Goal: Transaction & Acquisition: Book appointment/travel/reservation

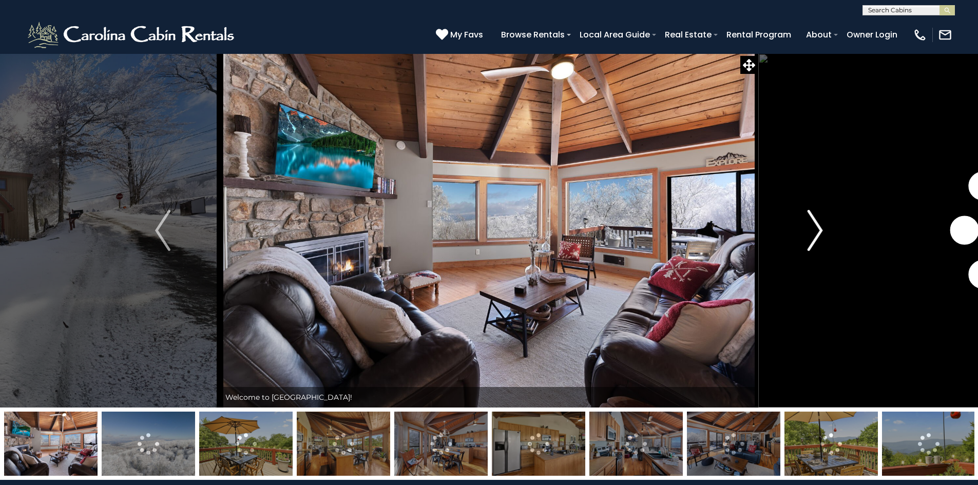
click at [813, 244] on img "Next" at bounding box center [815, 230] width 15 height 41
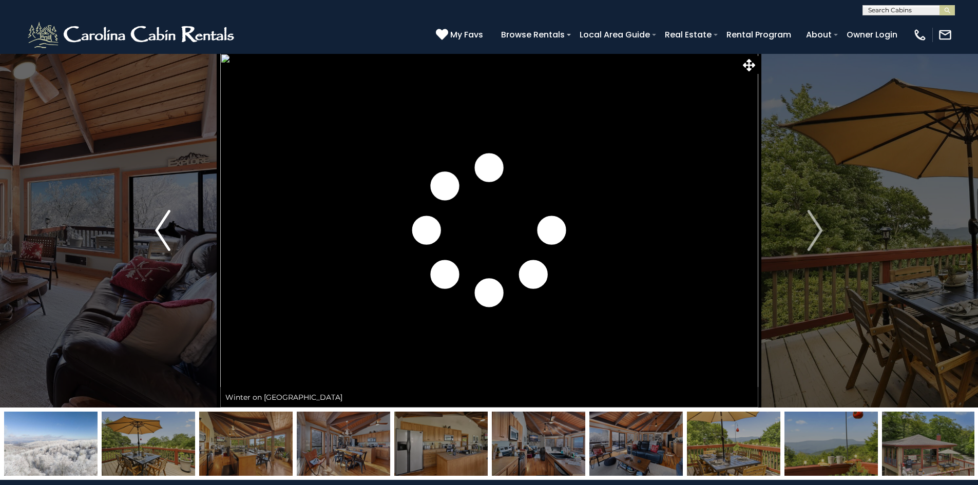
click at [162, 224] on img "Previous" at bounding box center [162, 230] width 15 height 41
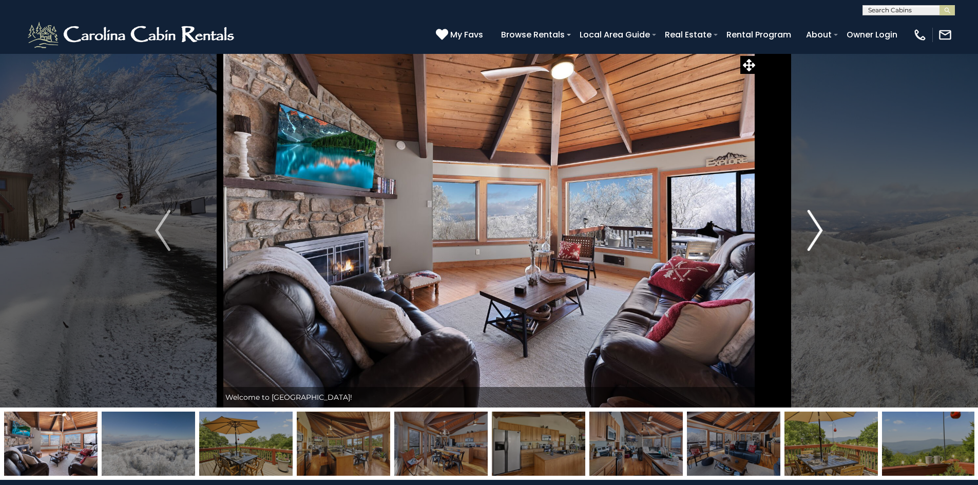
click at [796, 229] on button "Next" at bounding box center [815, 230] width 115 height 354
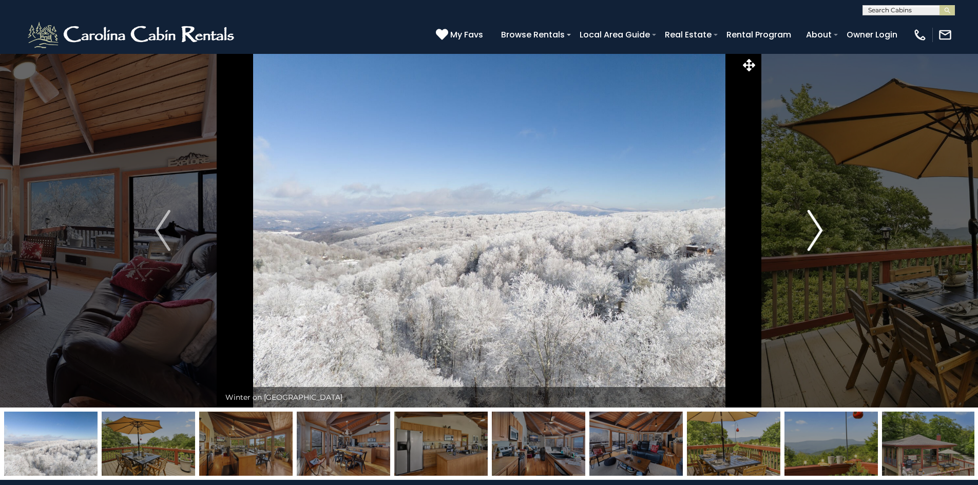
click at [796, 229] on button "Next" at bounding box center [815, 230] width 115 height 354
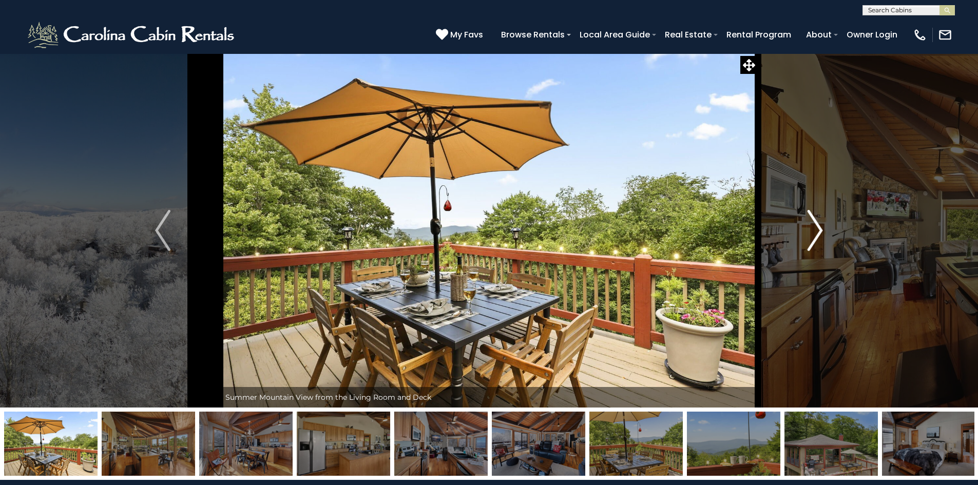
click at [796, 229] on button "Next" at bounding box center [815, 230] width 115 height 354
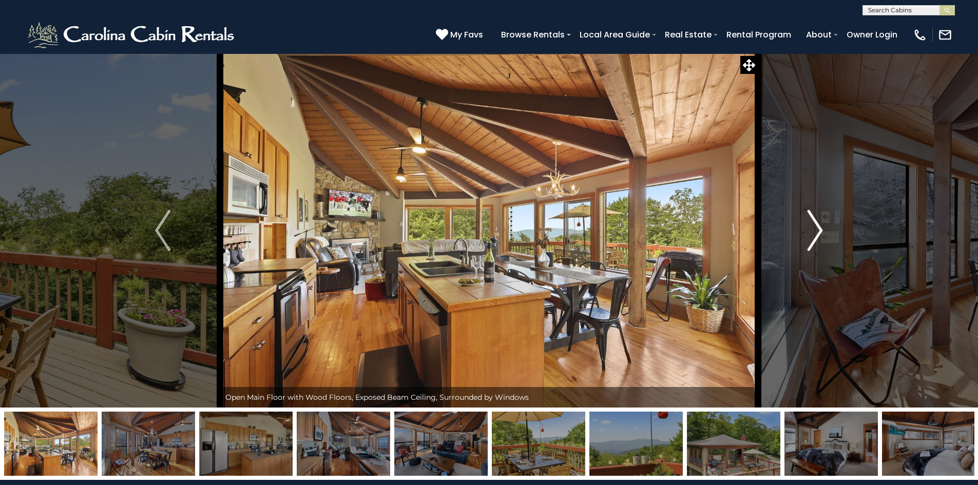
click at [796, 229] on button "Next" at bounding box center [815, 230] width 115 height 354
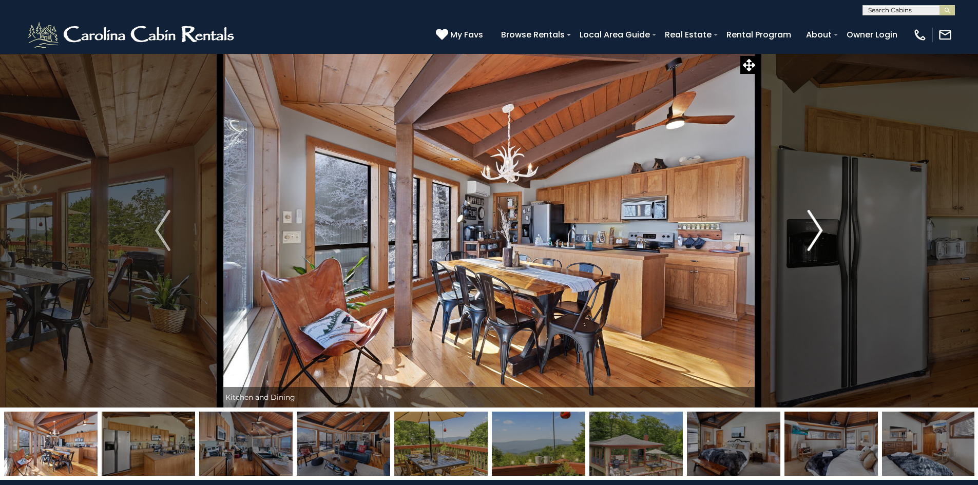
click at [796, 229] on button "Next" at bounding box center [815, 230] width 115 height 354
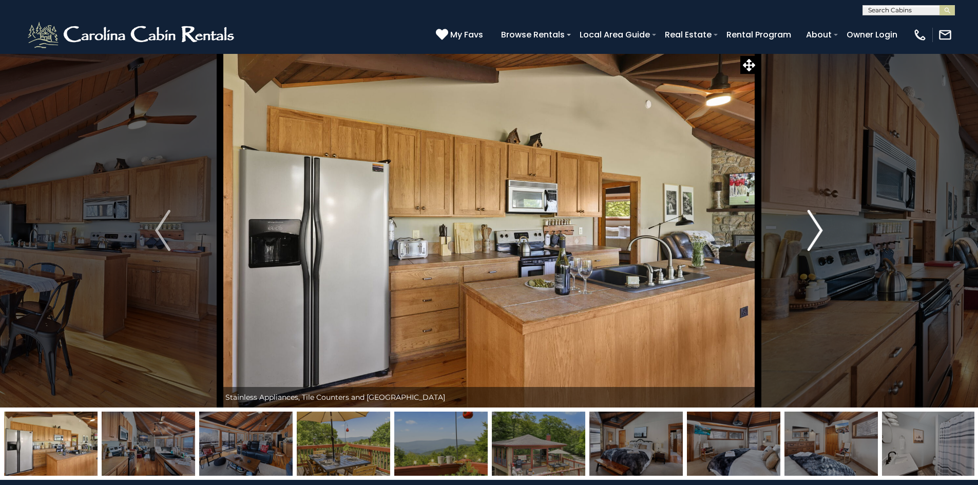
click at [796, 229] on button "Next" at bounding box center [815, 230] width 115 height 354
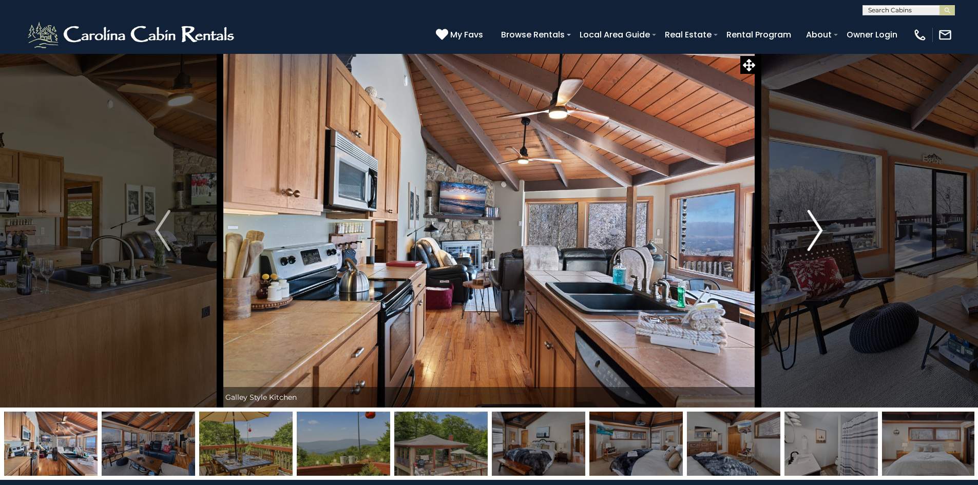
click at [812, 246] on img "Next" at bounding box center [815, 230] width 15 height 41
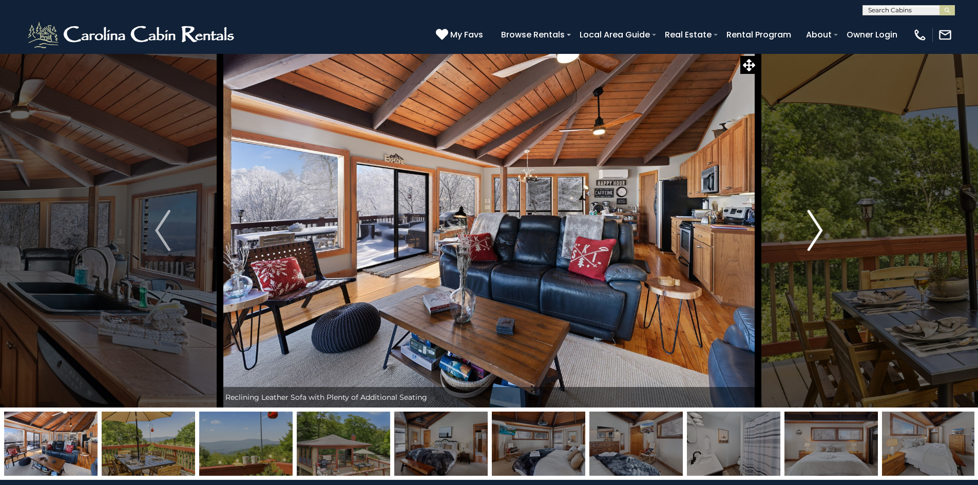
click at [812, 246] on img "Next" at bounding box center [815, 230] width 15 height 41
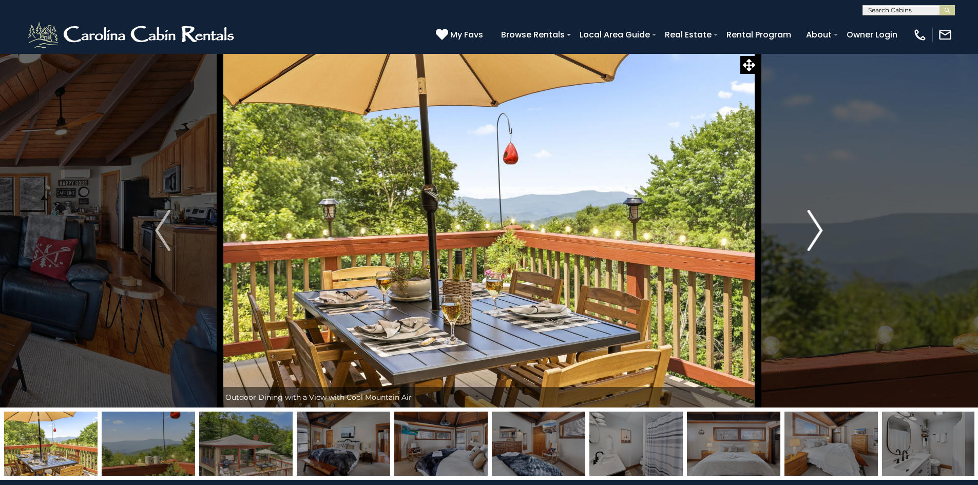
click at [812, 246] on img "Next" at bounding box center [815, 230] width 15 height 41
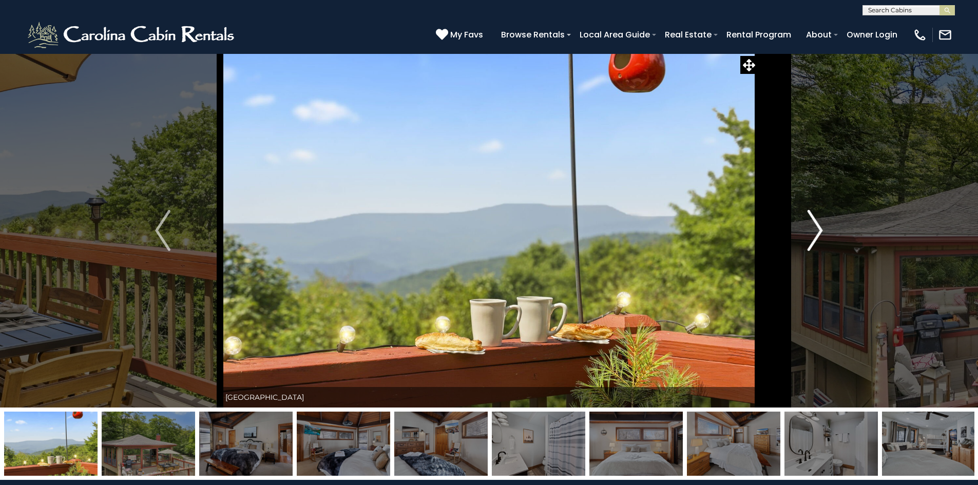
click at [812, 246] on img "Next" at bounding box center [815, 230] width 15 height 41
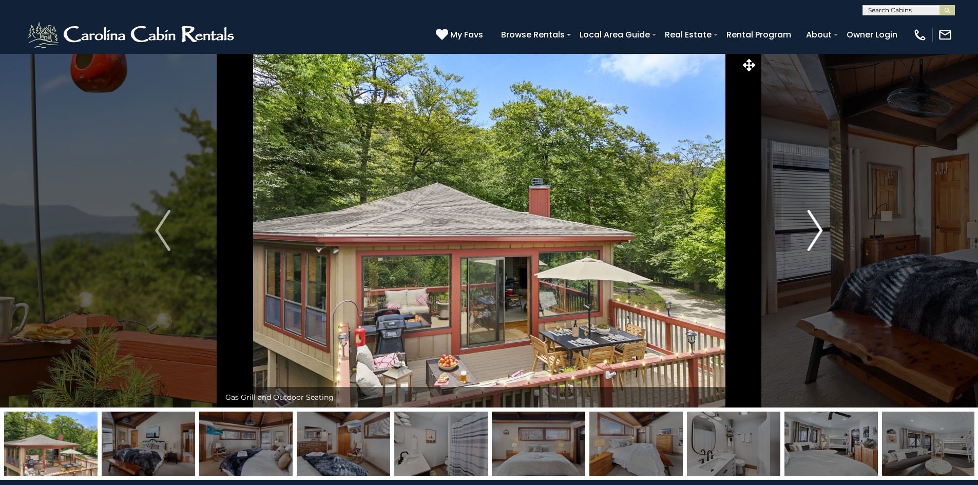
click at [818, 231] on img "Next" at bounding box center [815, 230] width 15 height 41
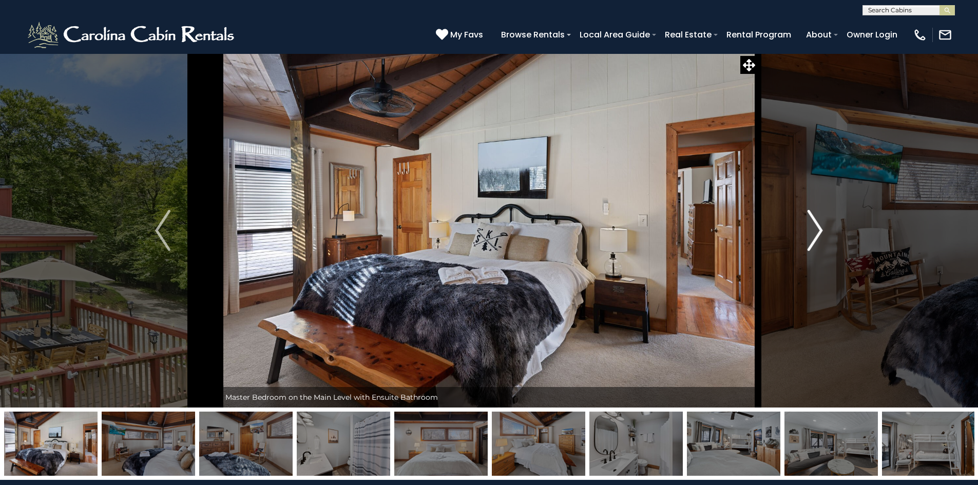
click at [818, 231] on img "Next" at bounding box center [815, 230] width 15 height 41
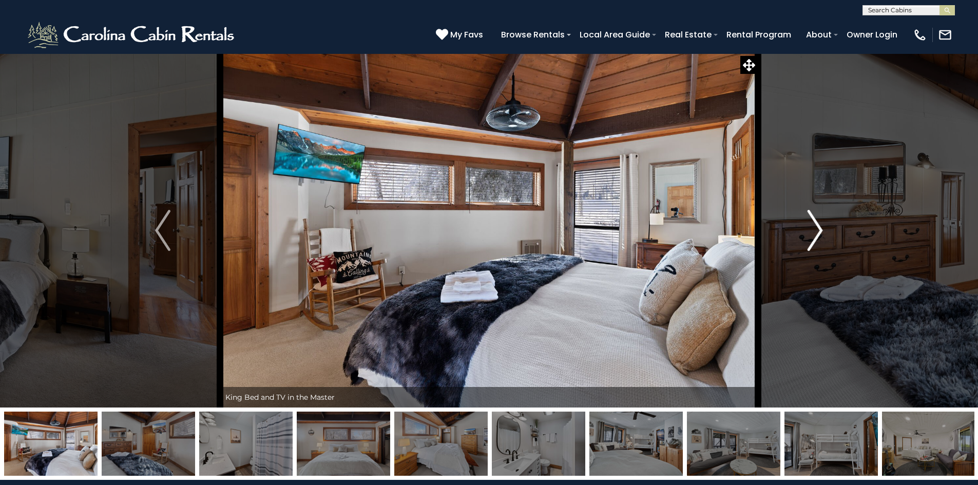
click at [818, 231] on img "Next" at bounding box center [815, 230] width 15 height 41
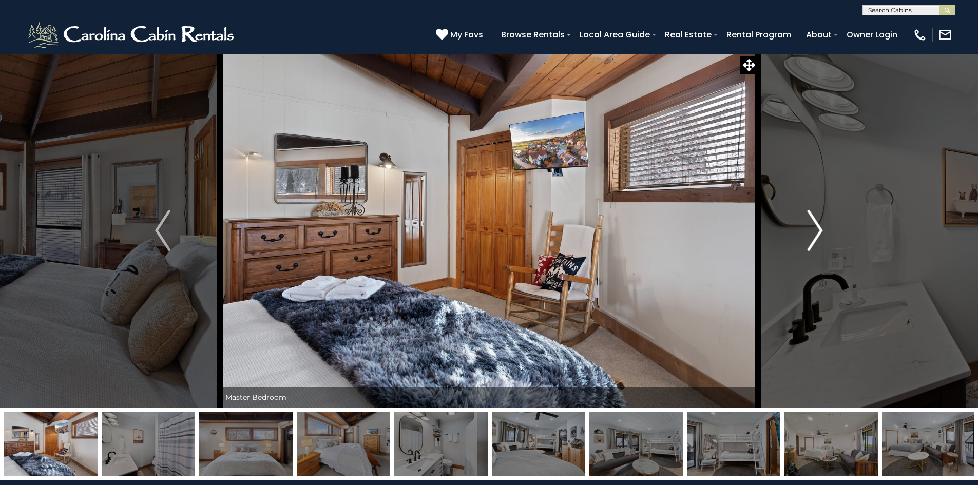
click at [818, 231] on img "Next" at bounding box center [815, 230] width 15 height 41
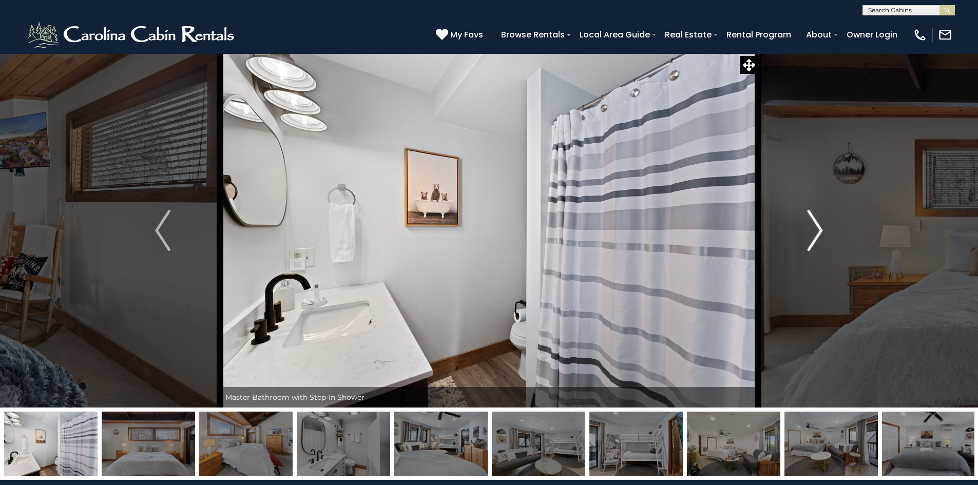
click at [818, 231] on img "Next" at bounding box center [815, 230] width 15 height 41
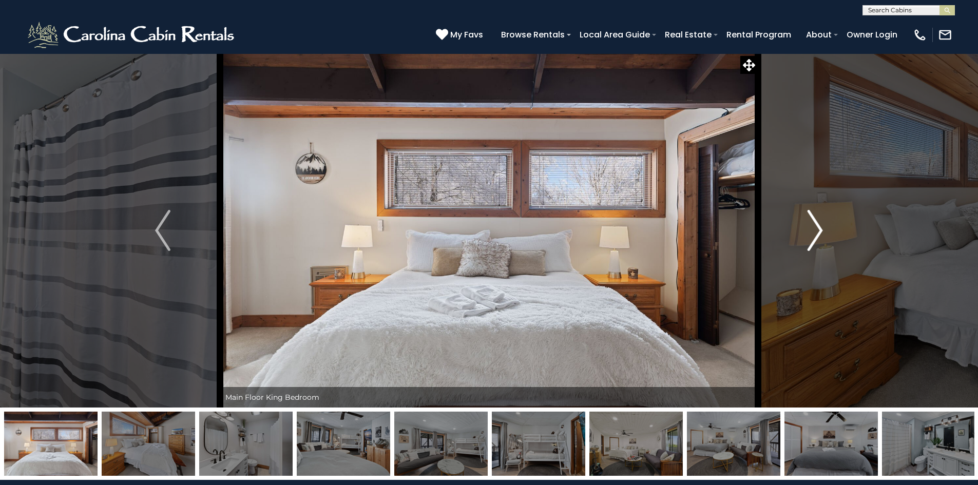
click at [818, 231] on img "Next" at bounding box center [815, 230] width 15 height 41
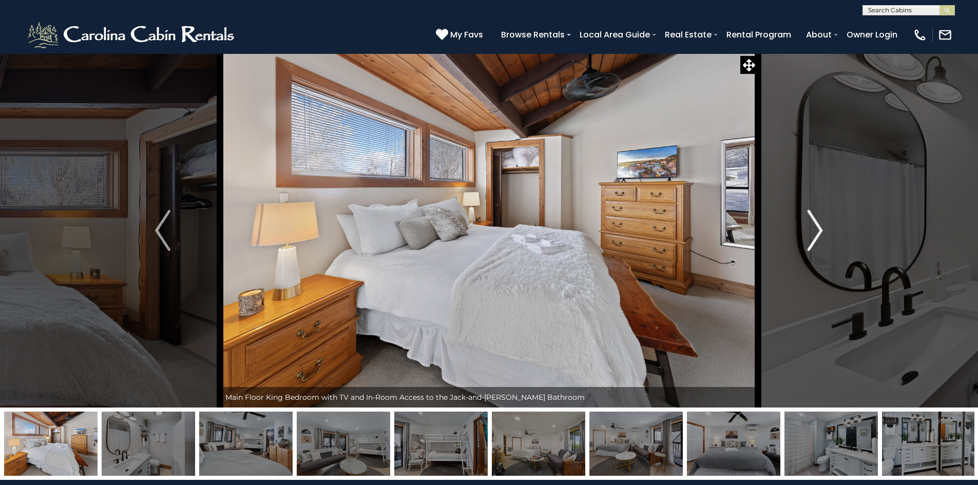
click at [818, 231] on img "Next" at bounding box center [815, 230] width 15 height 41
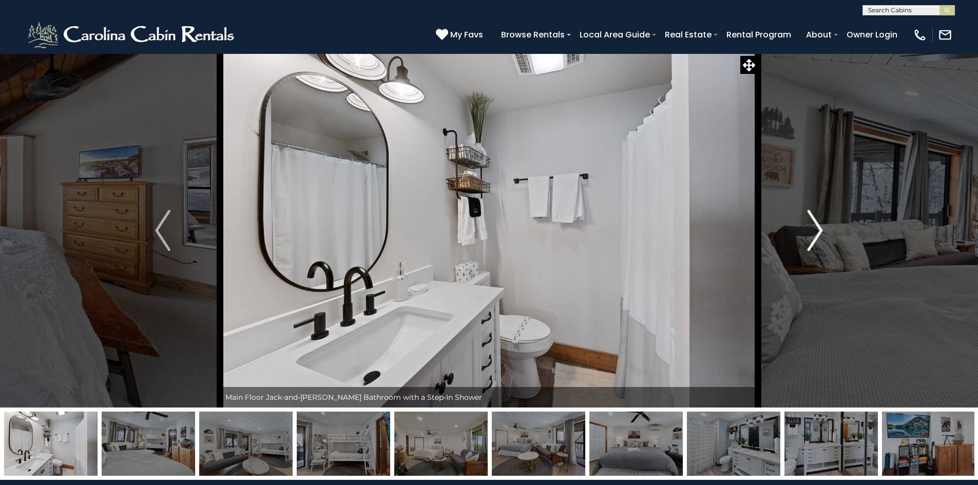
click at [818, 231] on img "Next" at bounding box center [815, 230] width 15 height 41
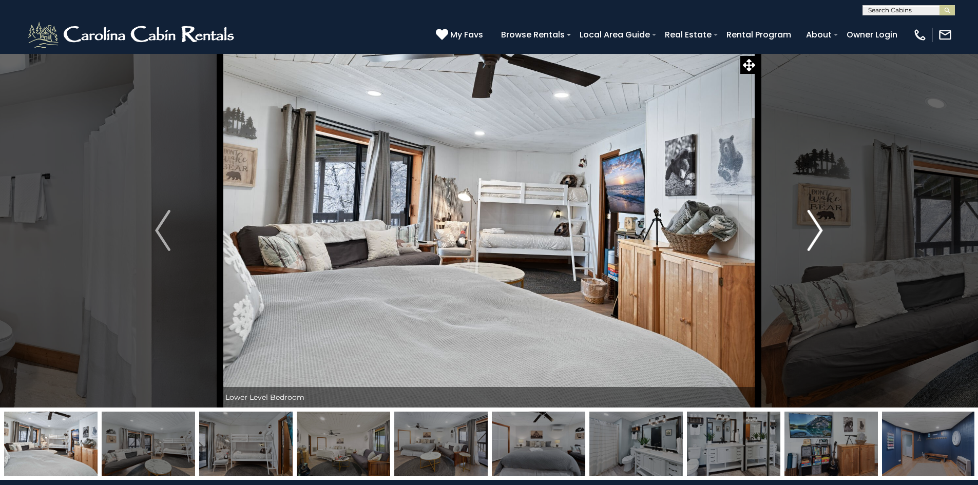
click at [818, 231] on img "Next" at bounding box center [815, 230] width 15 height 41
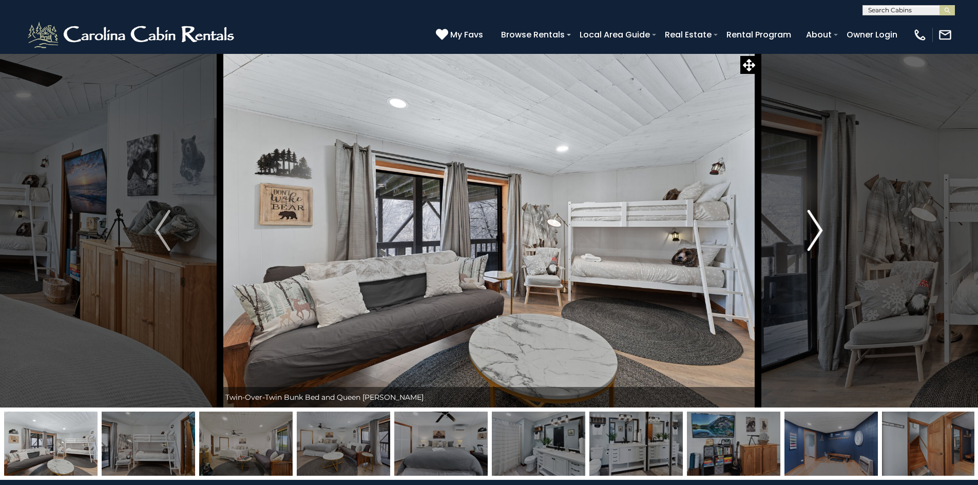
click at [818, 231] on img "Next" at bounding box center [815, 230] width 15 height 41
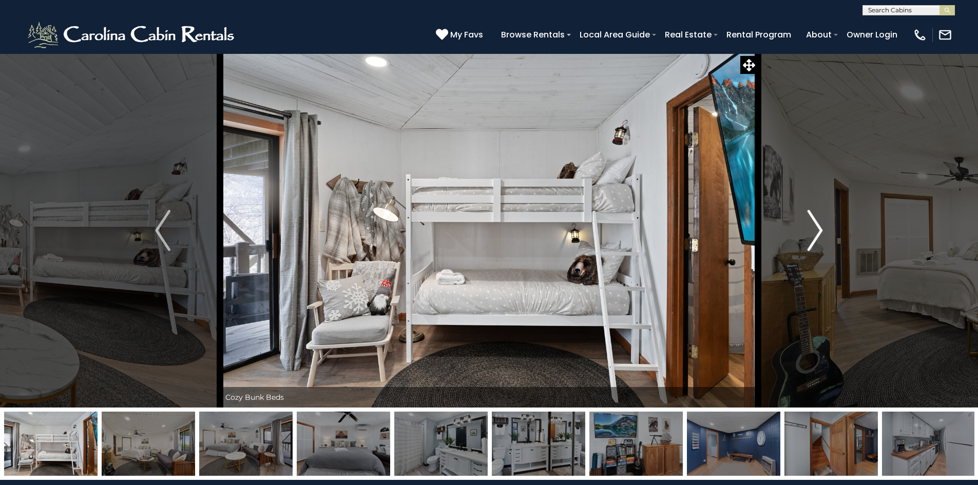
click at [818, 231] on img "Next" at bounding box center [815, 230] width 15 height 41
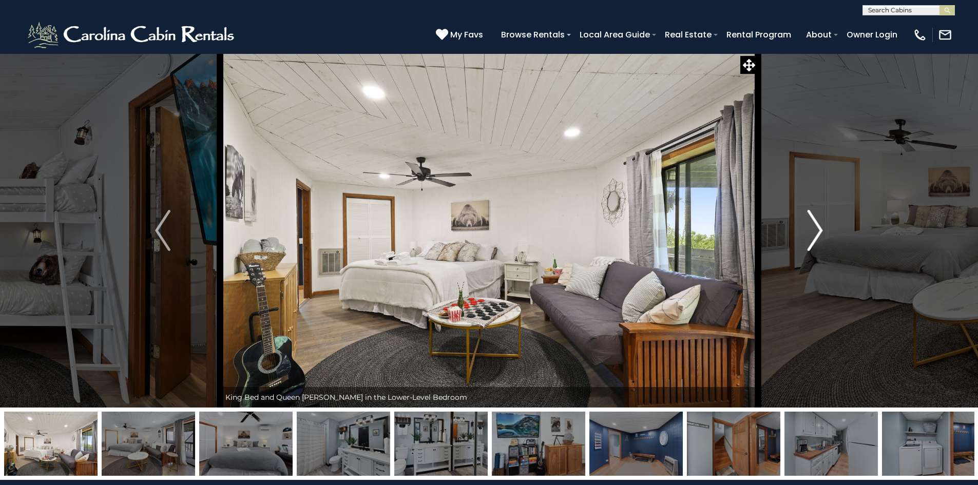
click at [818, 231] on img "Next" at bounding box center [815, 230] width 15 height 41
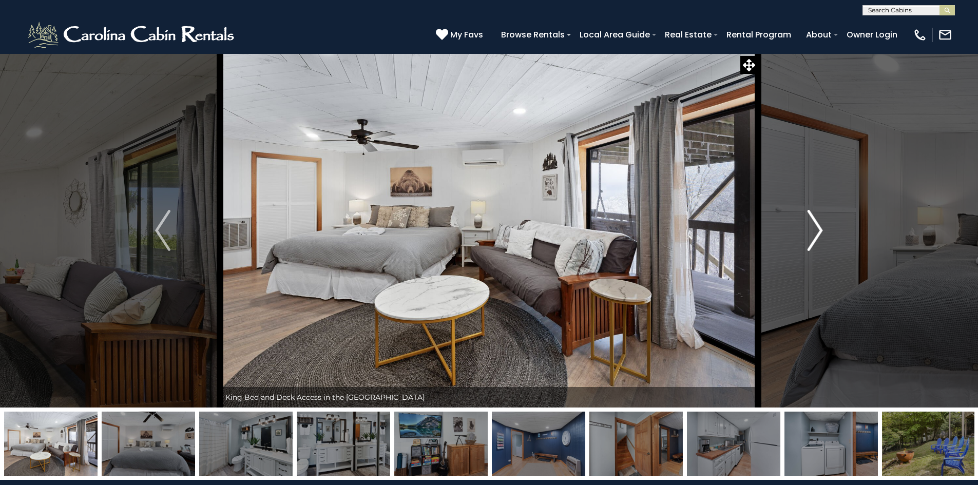
click at [818, 231] on img "Next" at bounding box center [815, 230] width 15 height 41
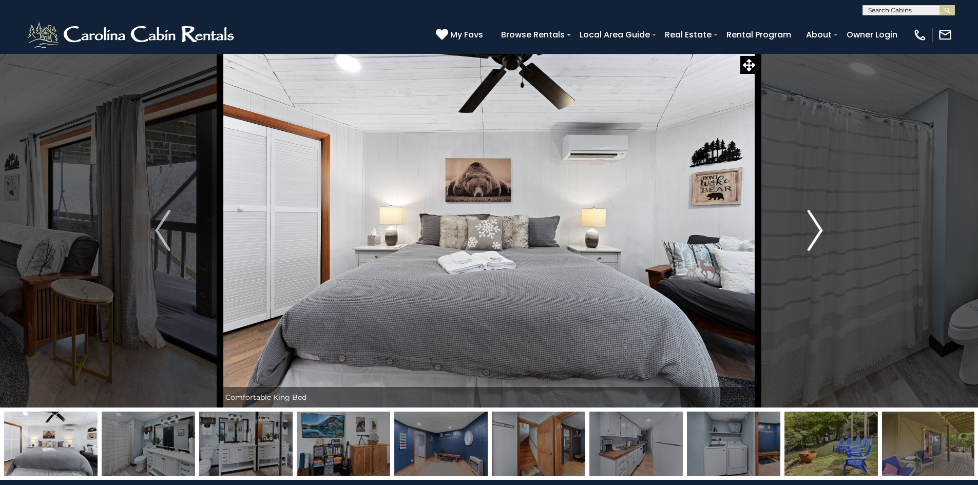
click at [818, 231] on img "Next" at bounding box center [815, 230] width 15 height 41
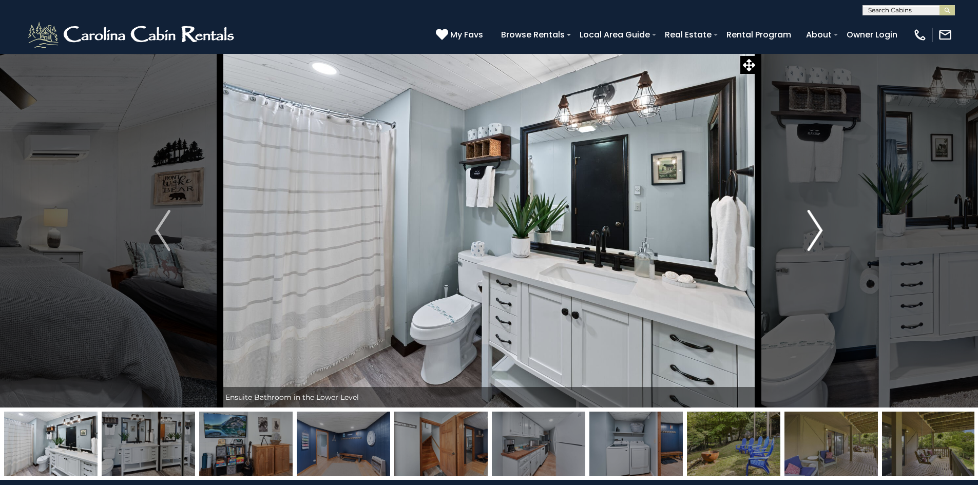
click at [818, 231] on img "Next" at bounding box center [815, 230] width 15 height 41
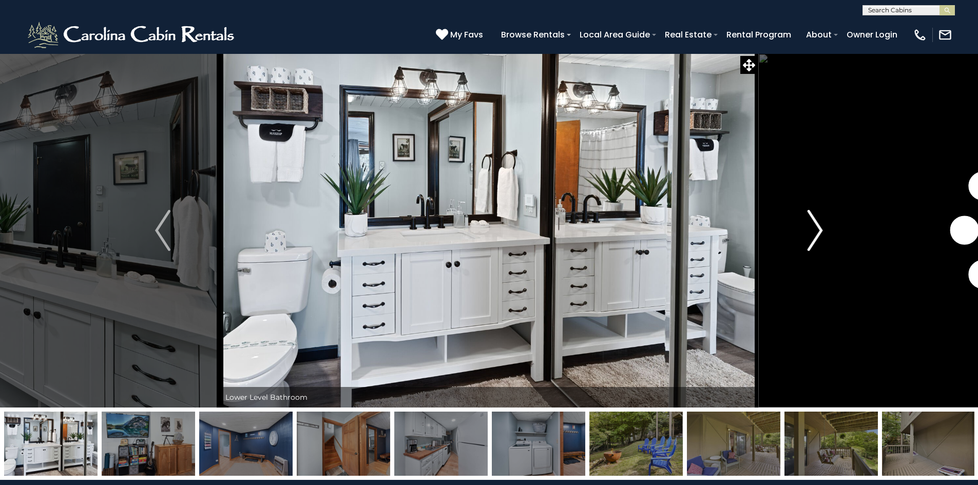
click at [818, 231] on img "Next" at bounding box center [815, 230] width 15 height 41
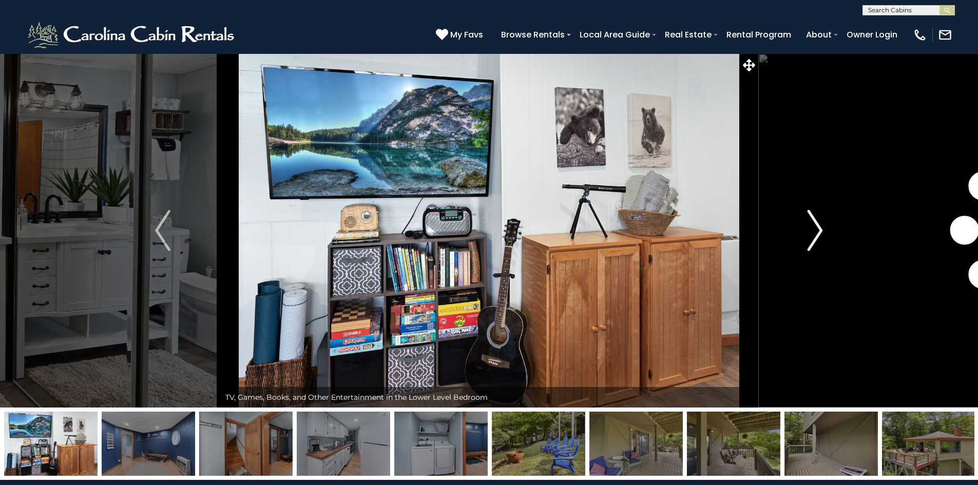
click at [818, 231] on img "Next" at bounding box center [815, 230] width 15 height 41
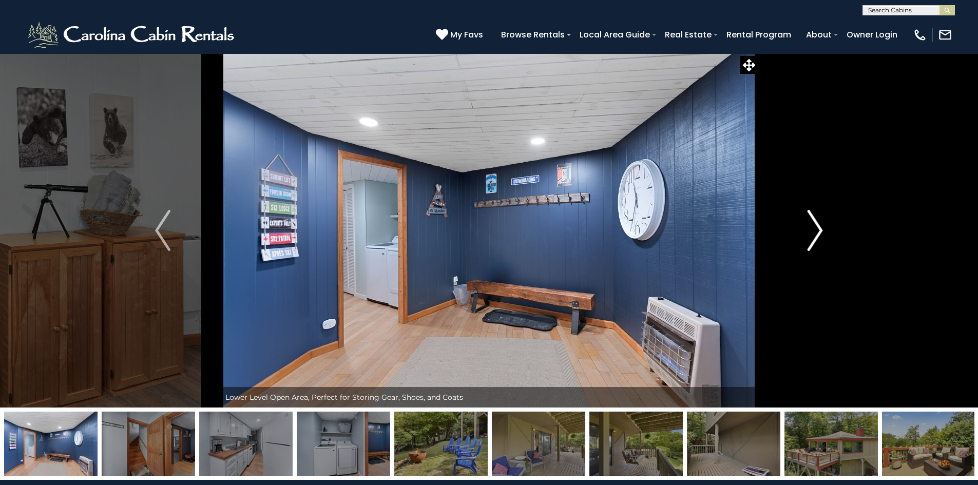
click at [818, 231] on img "Next" at bounding box center [815, 230] width 15 height 41
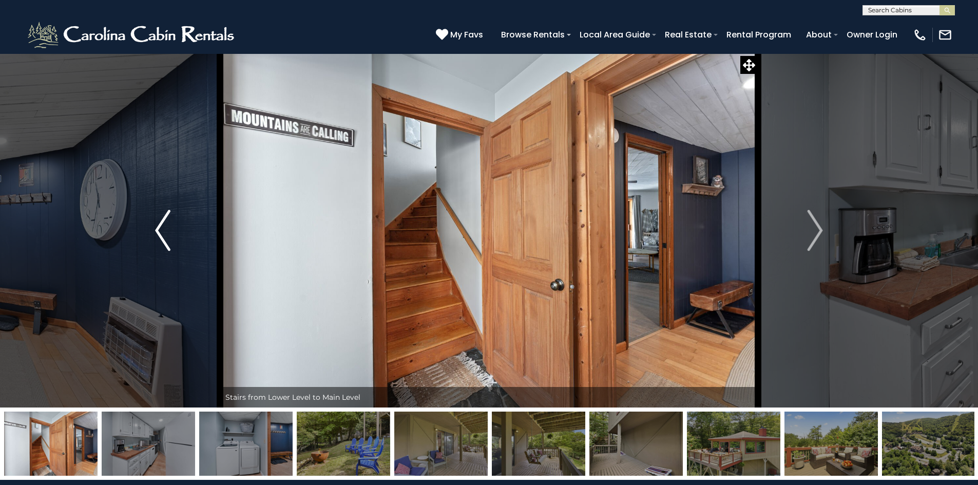
click at [171, 242] on button "Previous" at bounding box center [163, 230] width 115 height 354
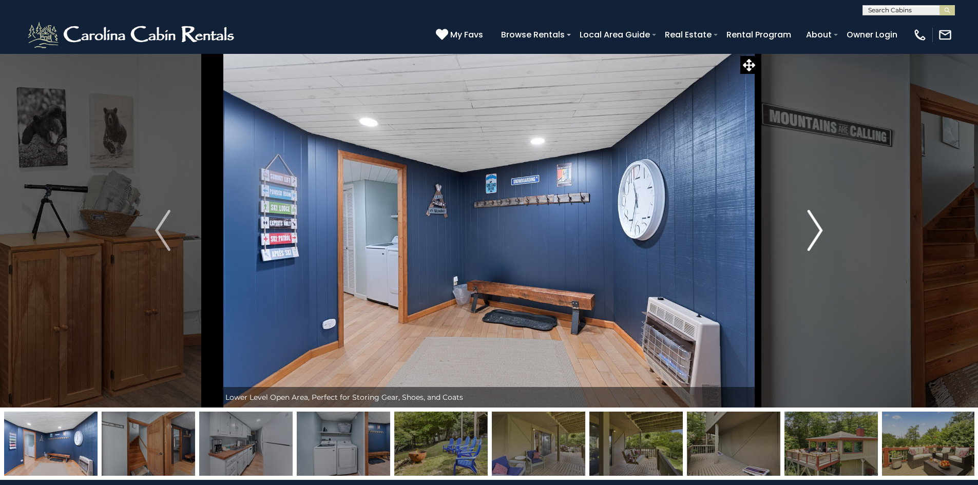
click at [813, 230] on img "Next" at bounding box center [815, 230] width 15 height 41
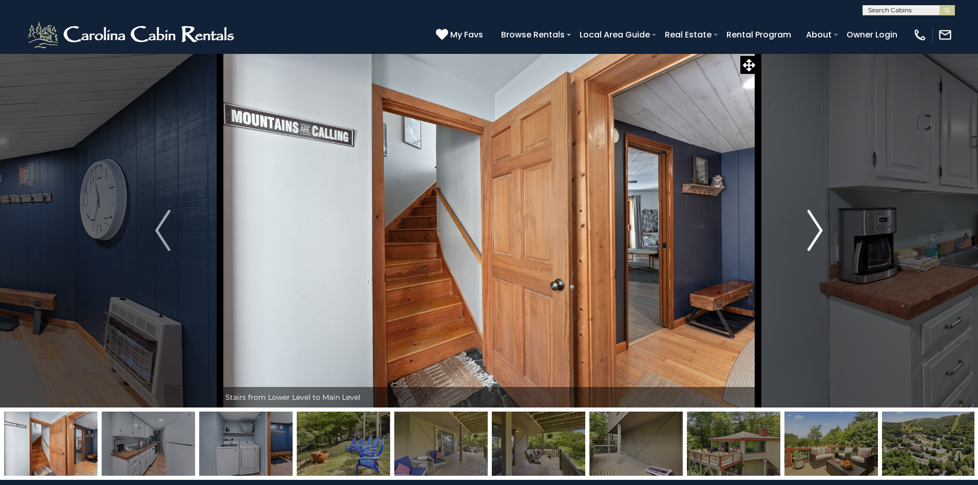
click at [813, 230] on img "Next" at bounding box center [815, 230] width 15 height 41
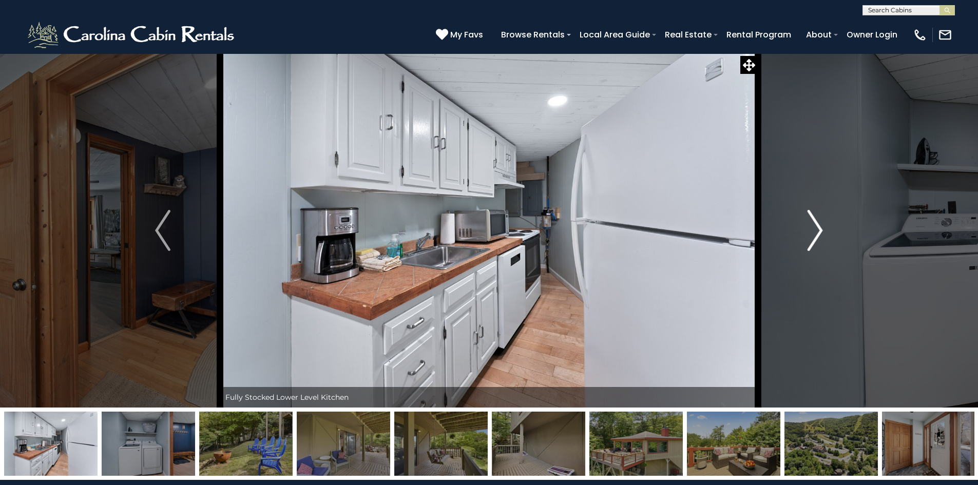
click at [813, 230] on img "Next" at bounding box center [815, 230] width 15 height 41
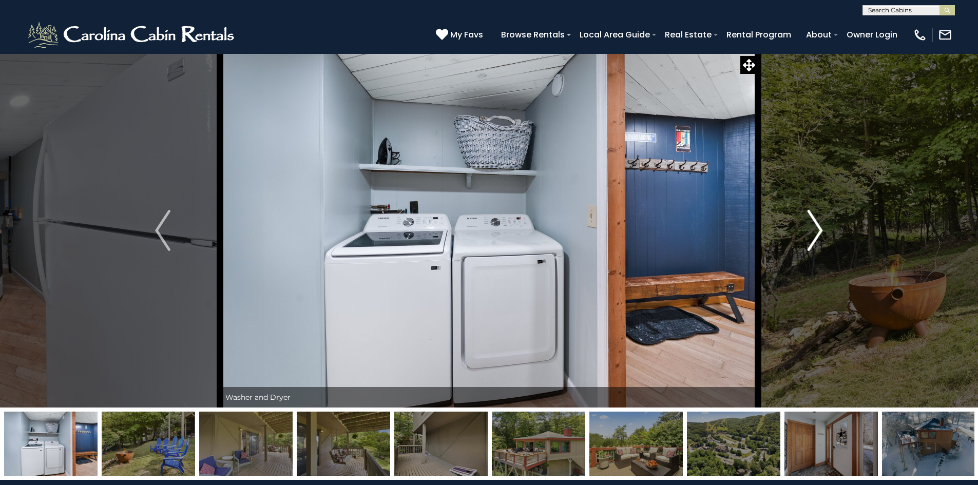
click at [813, 230] on img "Next" at bounding box center [815, 230] width 15 height 41
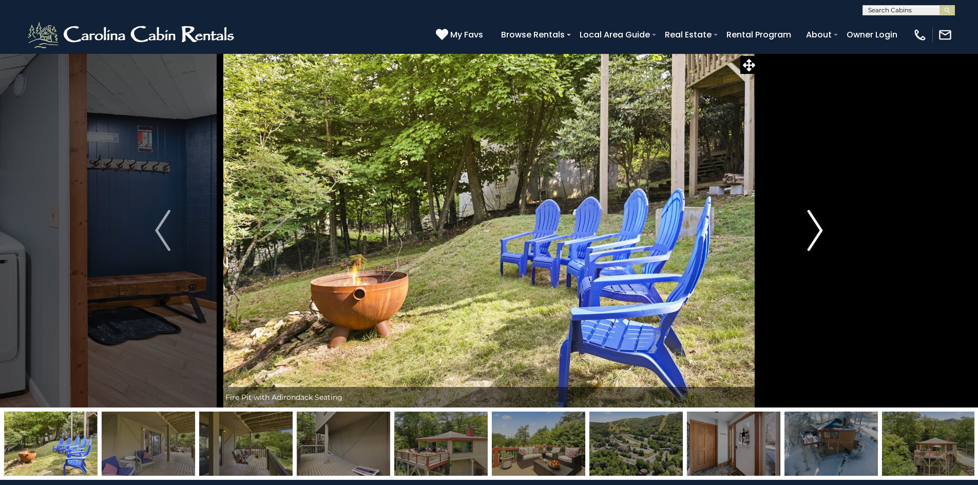
click at [813, 229] on img "Next" at bounding box center [815, 230] width 15 height 41
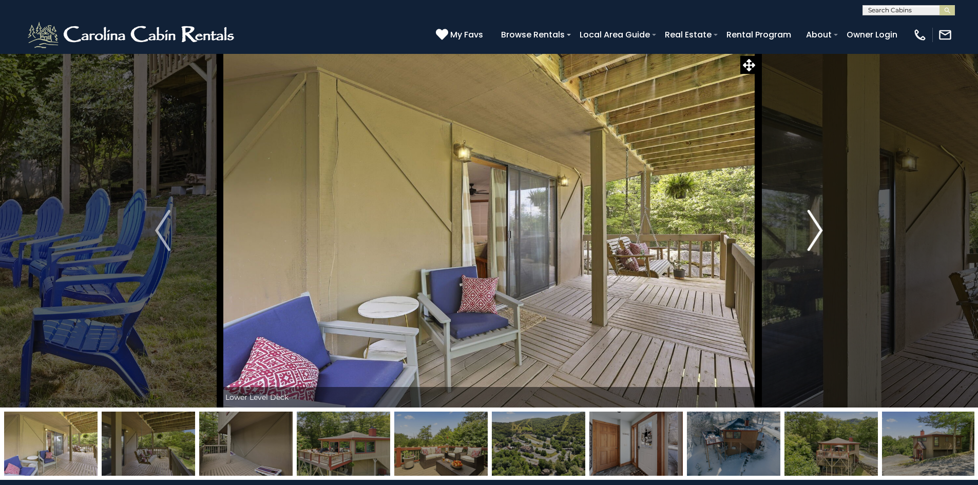
click at [813, 229] on img "Next" at bounding box center [815, 230] width 15 height 41
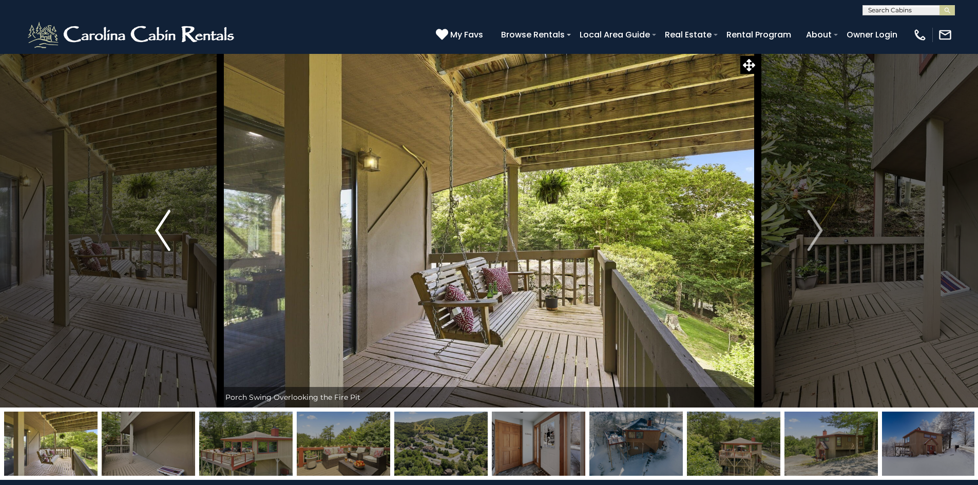
click at [161, 227] on img "Previous" at bounding box center [162, 230] width 15 height 41
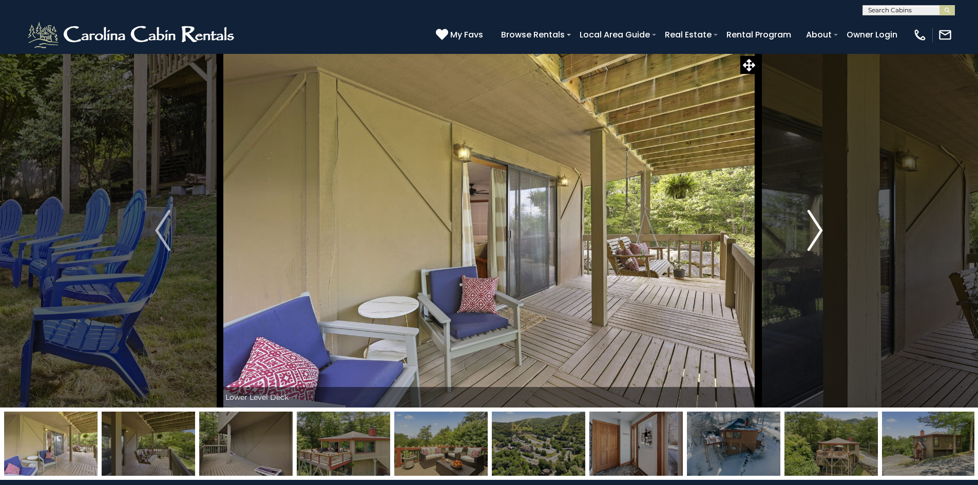
click at [808, 233] on img "Next" at bounding box center [815, 230] width 15 height 41
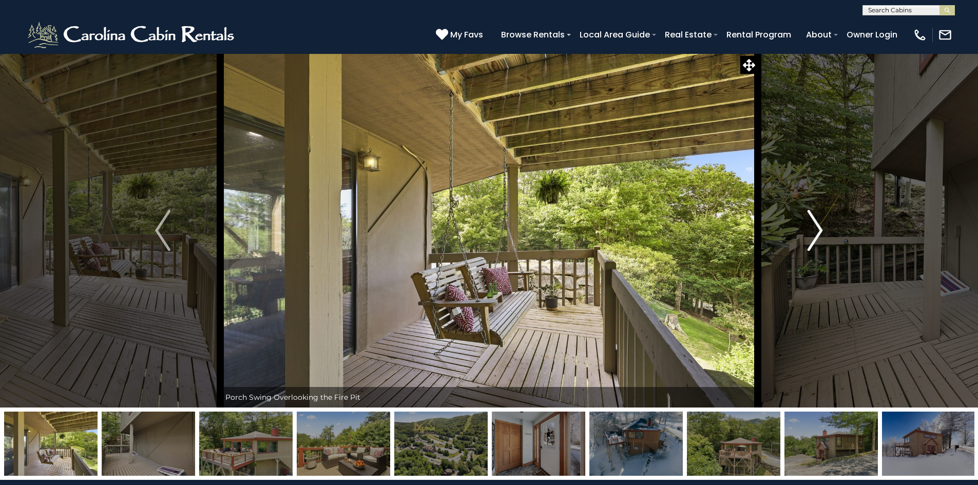
click at [808, 233] on img "Next" at bounding box center [815, 230] width 15 height 41
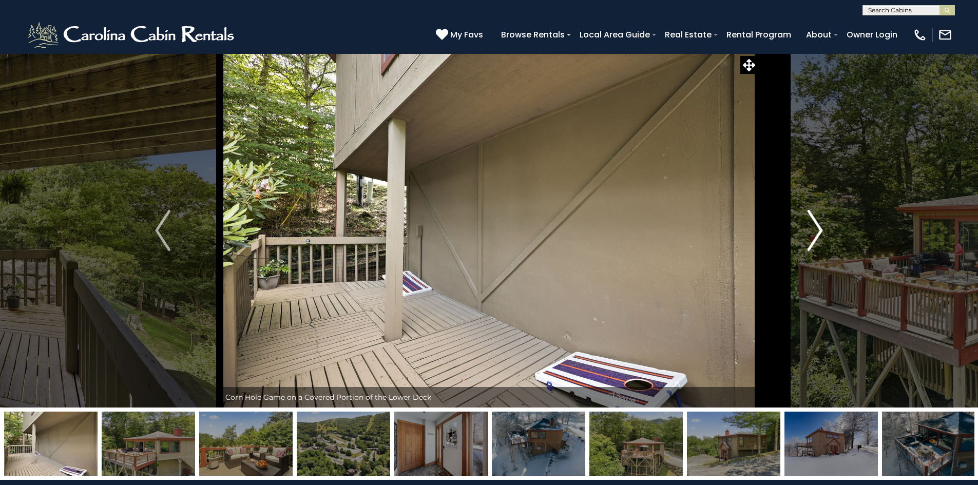
click at [808, 233] on img "Next" at bounding box center [815, 230] width 15 height 41
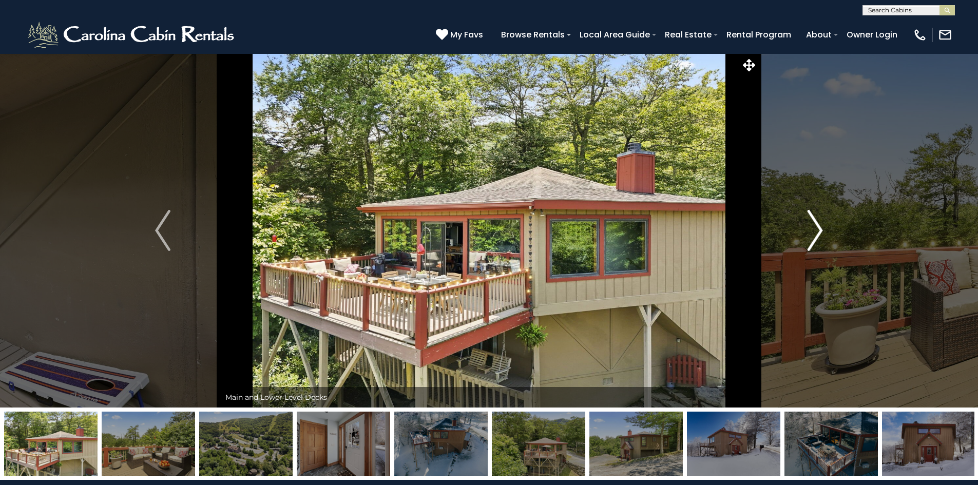
click at [808, 233] on img "Next" at bounding box center [815, 230] width 15 height 41
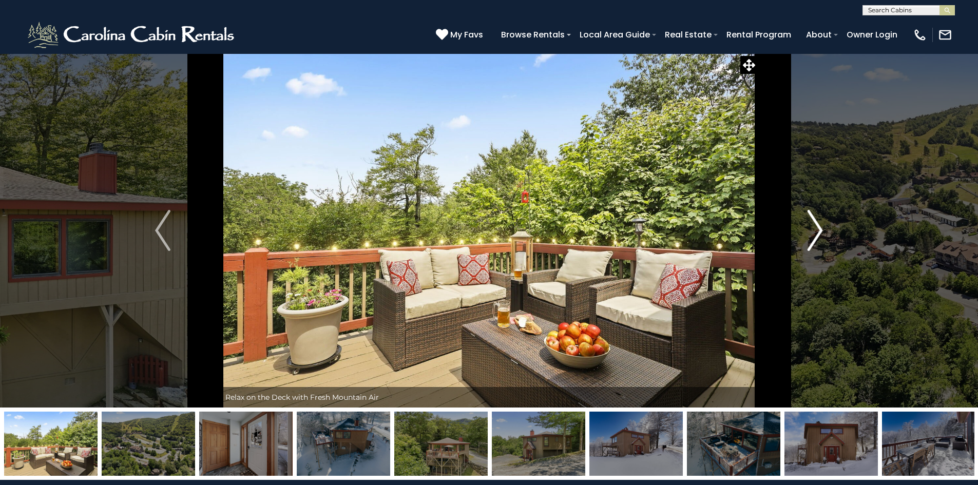
click at [808, 233] on img "Next" at bounding box center [815, 230] width 15 height 41
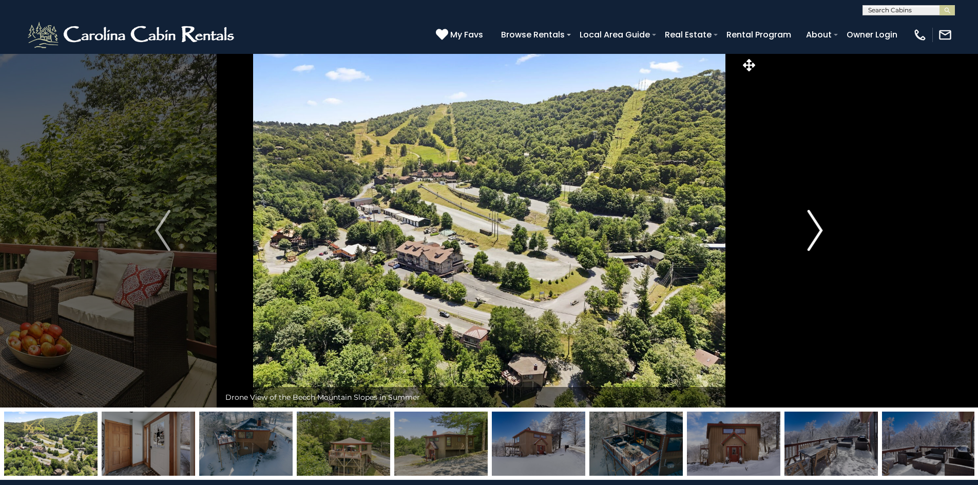
click at [808, 233] on img "Next" at bounding box center [815, 230] width 15 height 41
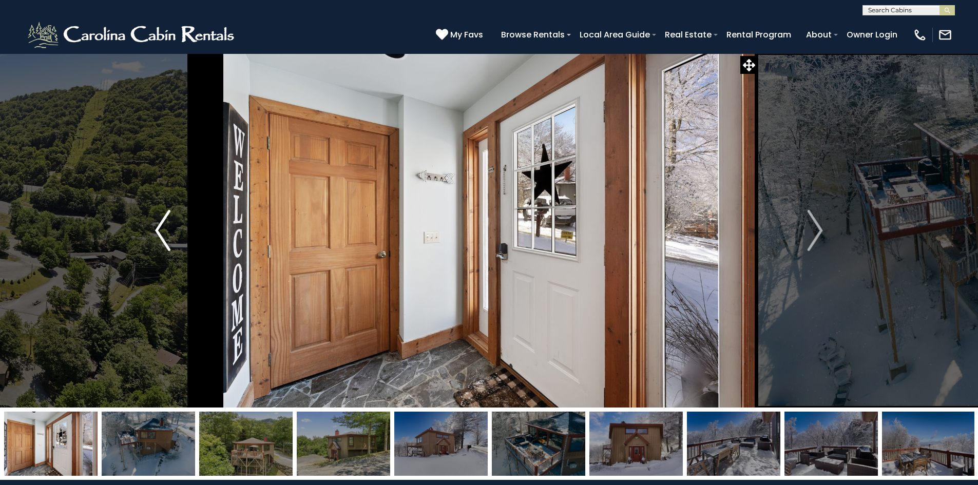
click at [154, 242] on button "Previous" at bounding box center [163, 230] width 115 height 354
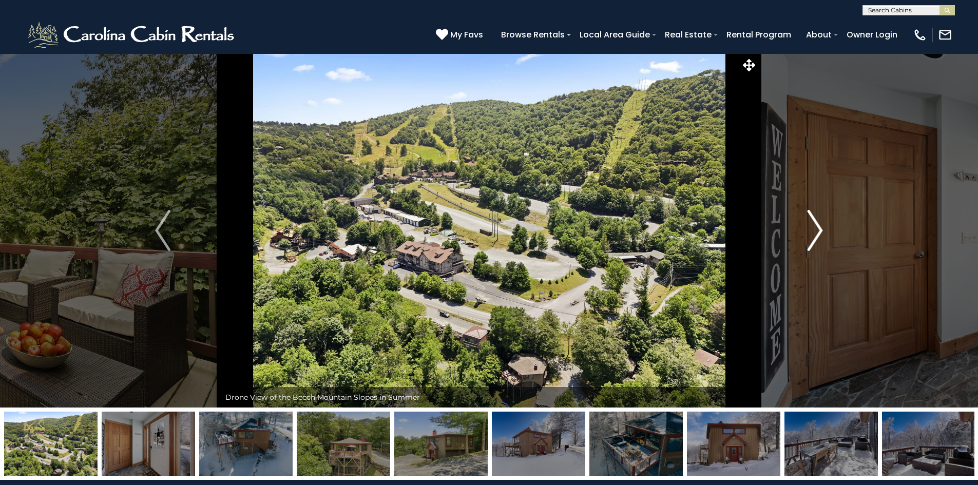
click at [818, 231] on img "Next" at bounding box center [815, 230] width 15 height 41
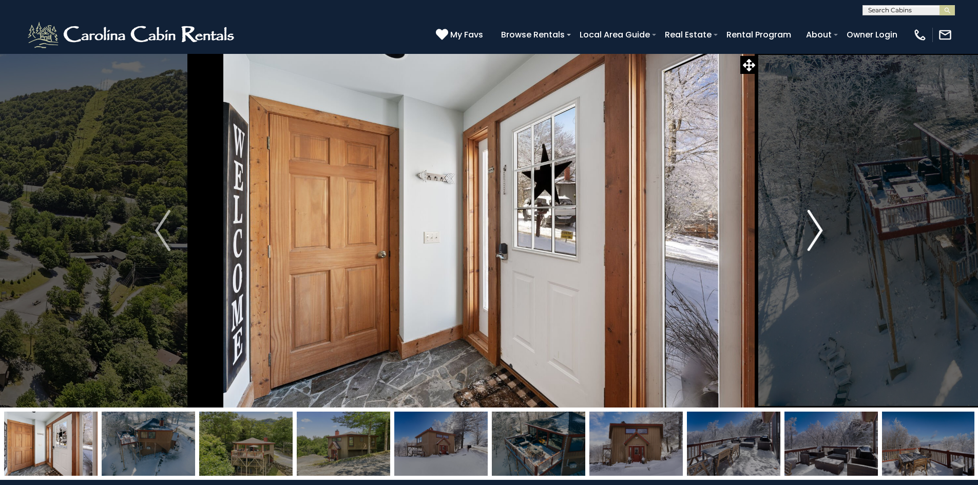
click at [818, 231] on img "Next" at bounding box center [815, 230] width 15 height 41
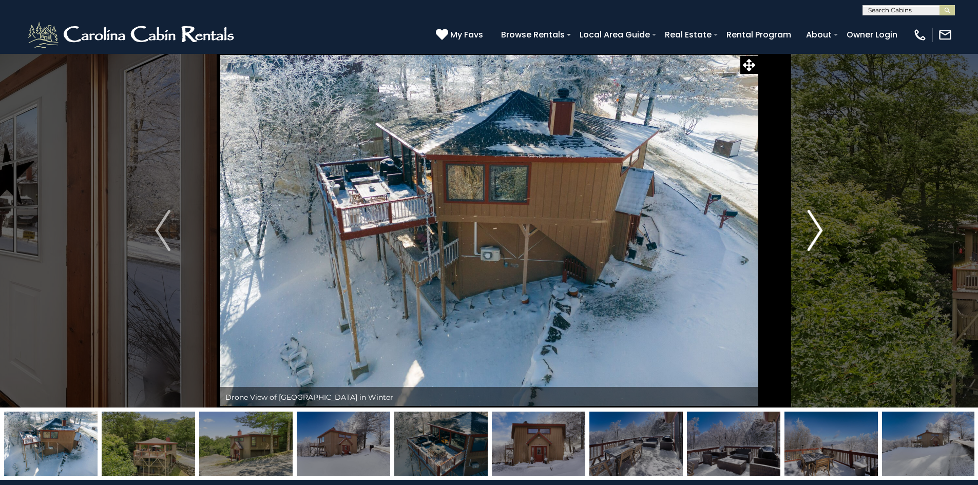
click at [818, 231] on img "Next" at bounding box center [815, 230] width 15 height 41
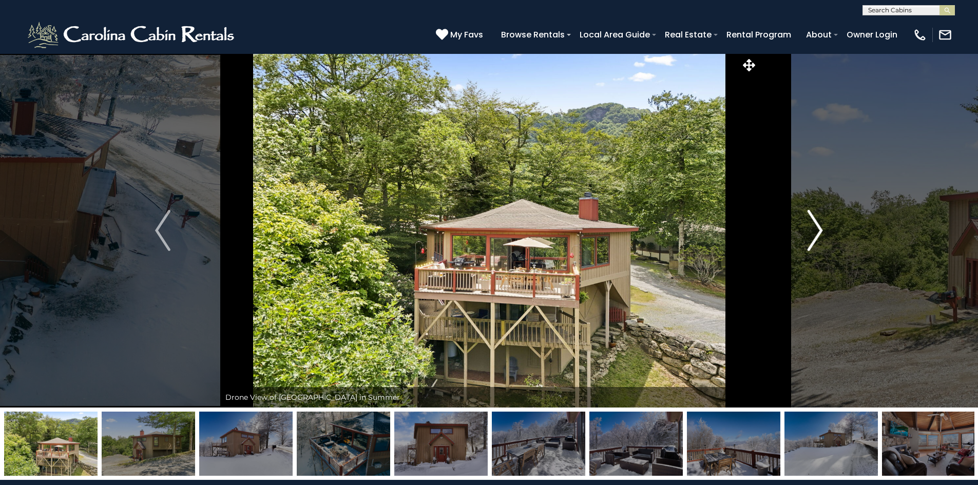
click at [818, 231] on img "Next" at bounding box center [815, 230] width 15 height 41
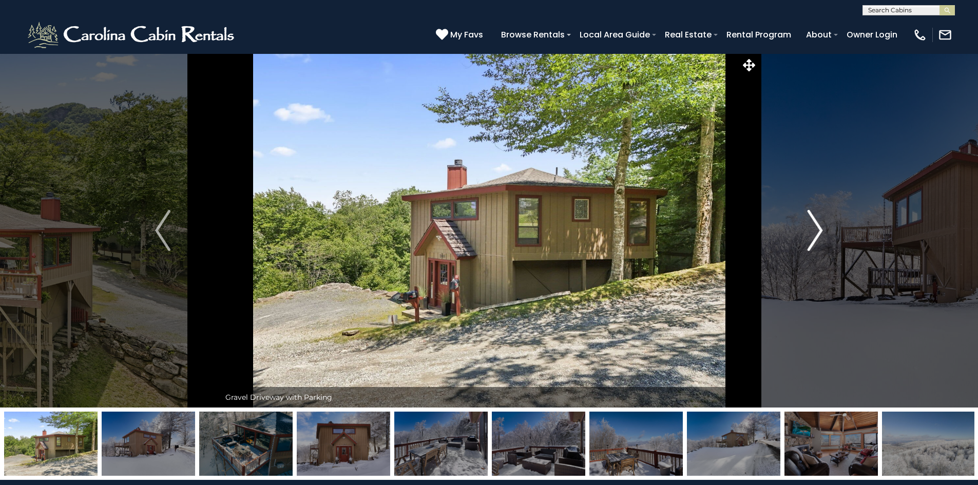
click at [818, 231] on img "Next" at bounding box center [815, 230] width 15 height 41
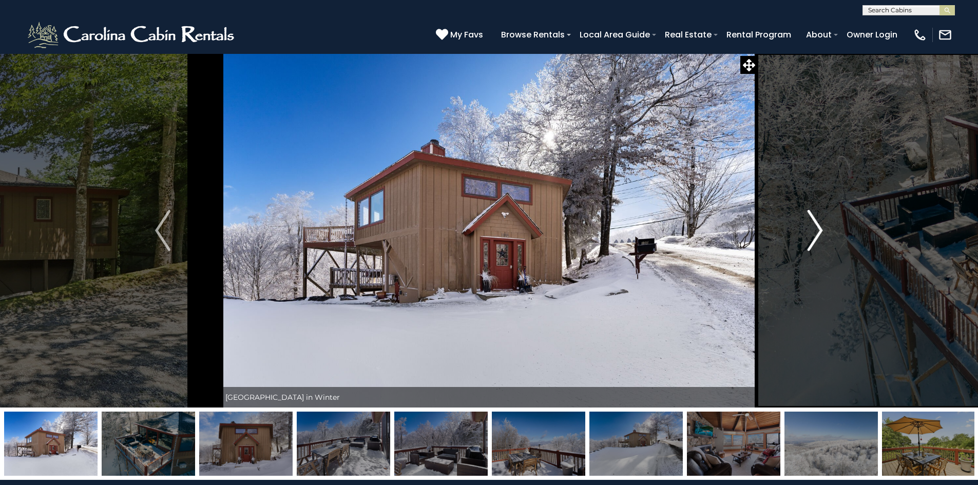
click at [818, 231] on img "Next" at bounding box center [815, 230] width 15 height 41
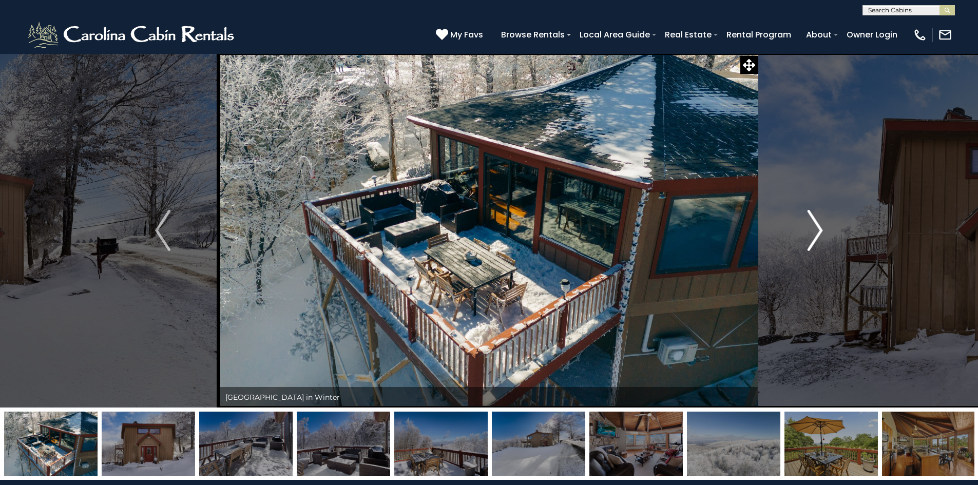
click at [818, 231] on img "Next" at bounding box center [815, 230] width 15 height 41
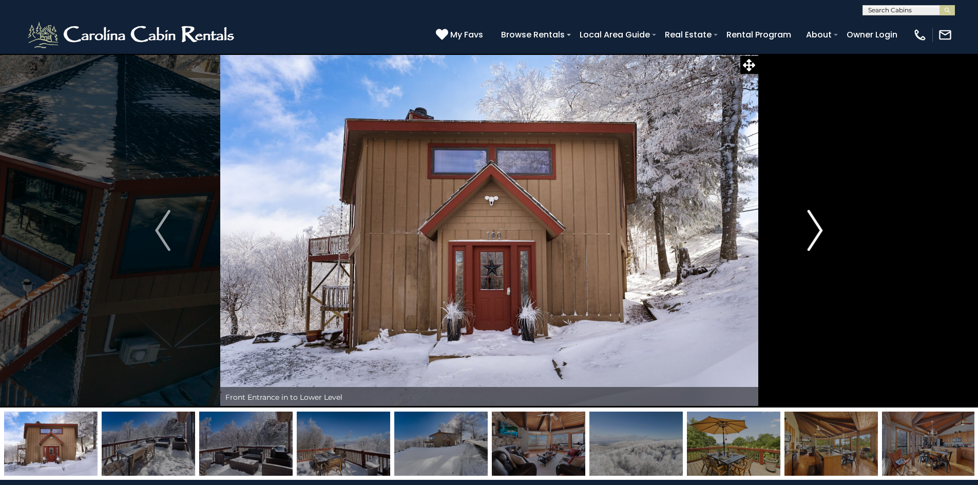
click at [818, 231] on img "Next" at bounding box center [815, 230] width 15 height 41
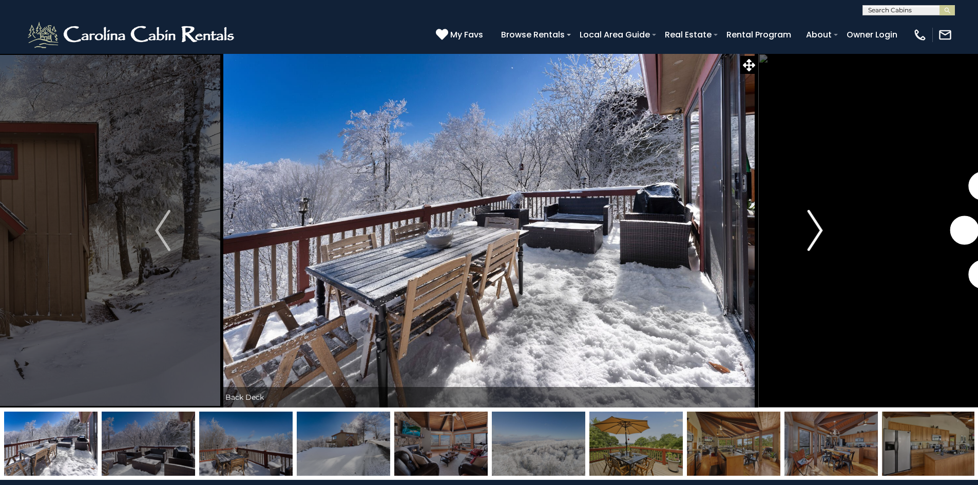
click at [818, 231] on img "Next" at bounding box center [815, 230] width 15 height 41
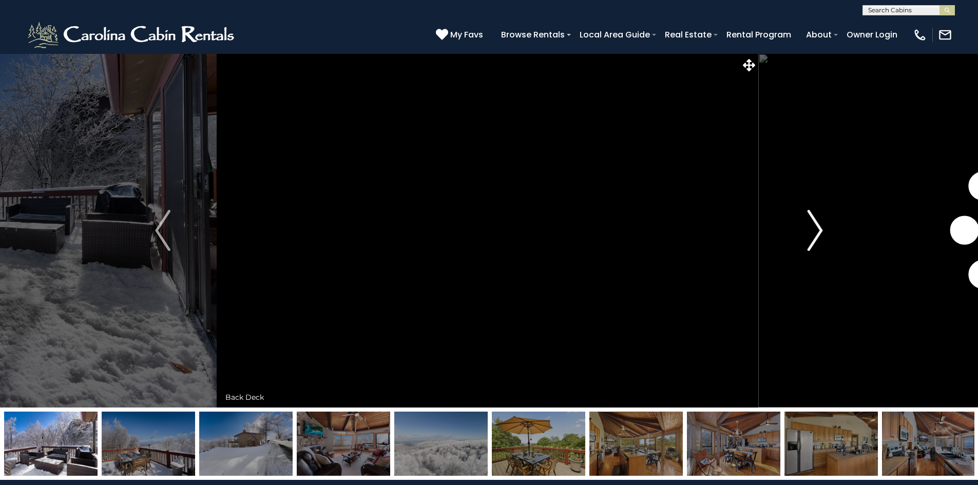
click at [818, 231] on img "Next" at bounding box center [815, 230] width 15 height 41
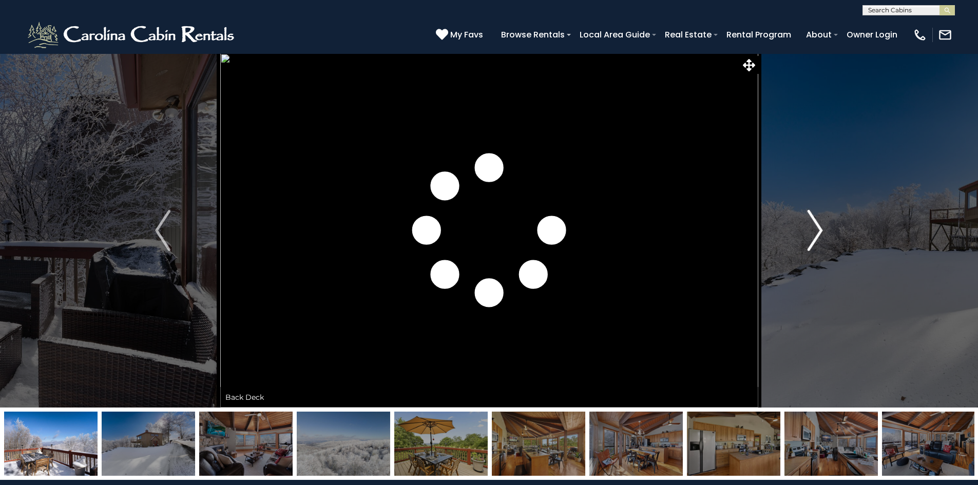
click at [818, 231] on img "Next" at bounding box center [815, 230] width 15 height 41
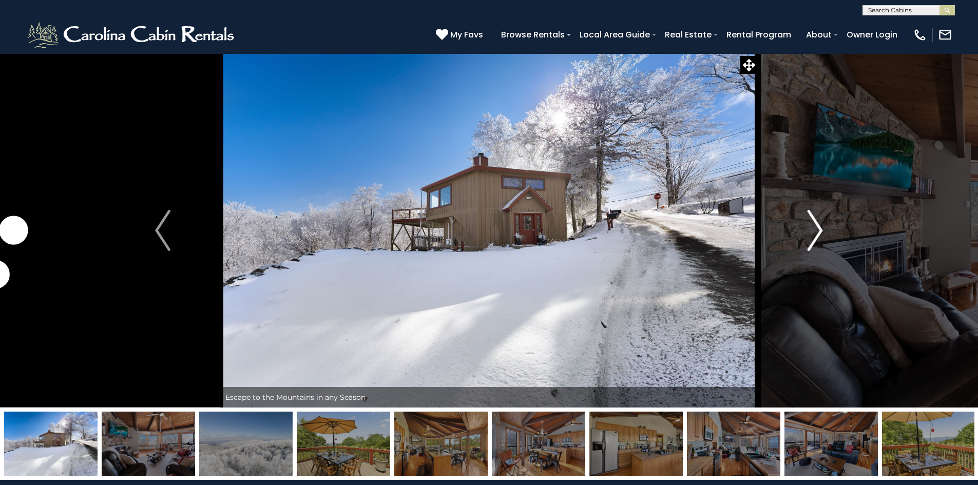
click at [818, 231] on img "Next" at bounding box center [815, 230] width 15 height 41
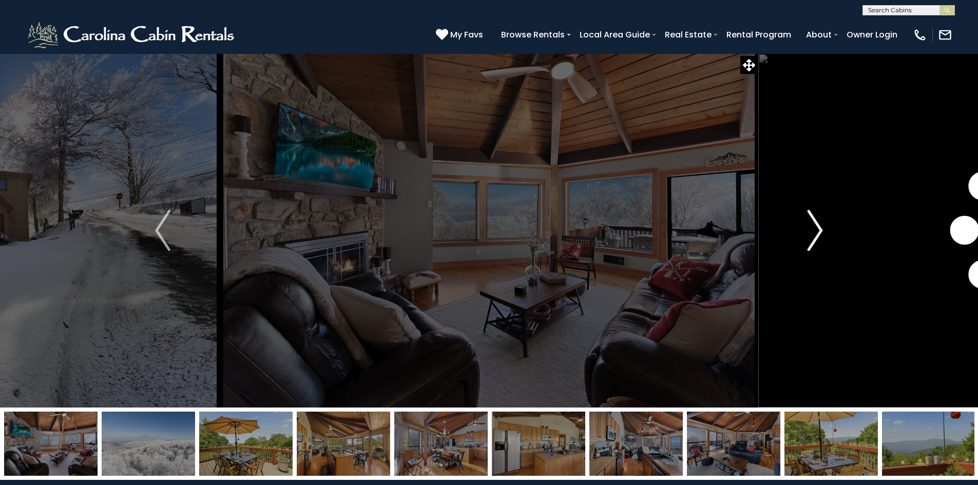
click at [818, 231] on img "Next" at bounding box center [815, 230] width 15 height 41
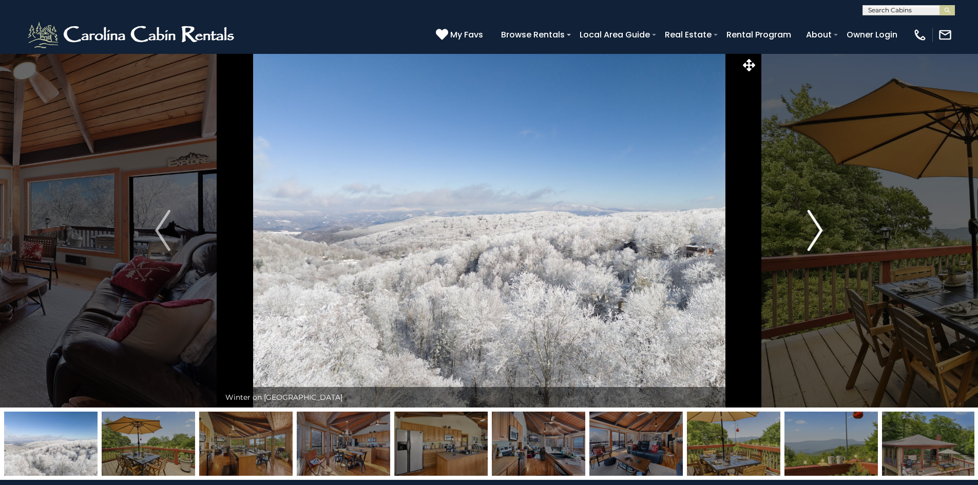
click at [818, 231] on img "Next" at bounding box center [815, 230] width 15 height 41
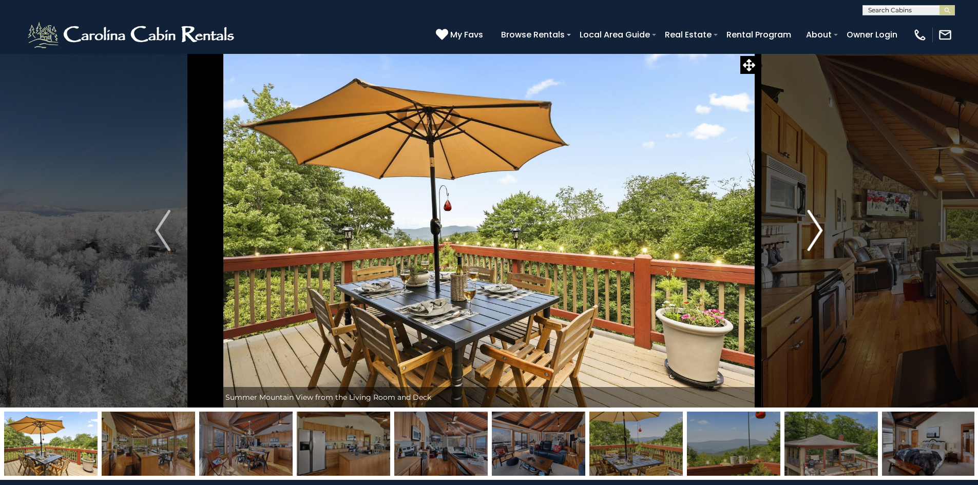
click at [818, 231] on img "Next" at bounding box center [815, 230] width 15 height 41
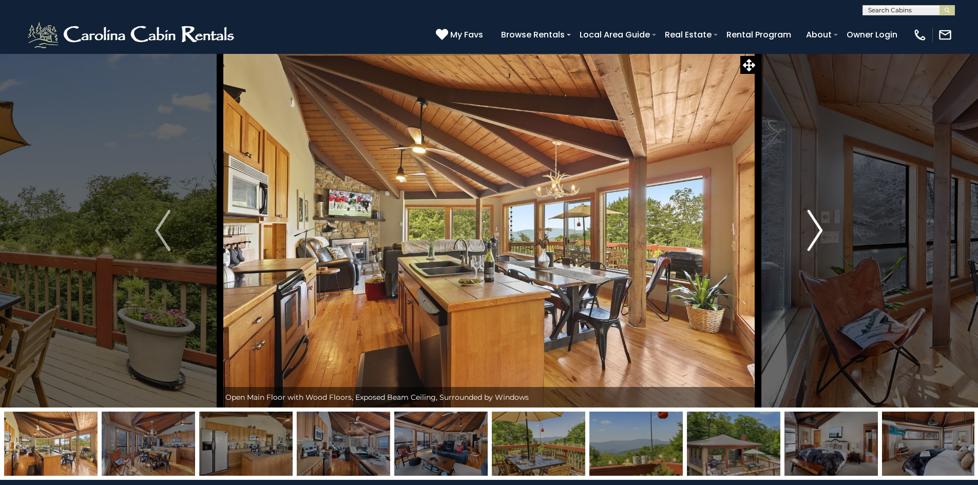
click at [818, 231] on img "Next" at bounding box center [815, 230] width 15 height 41
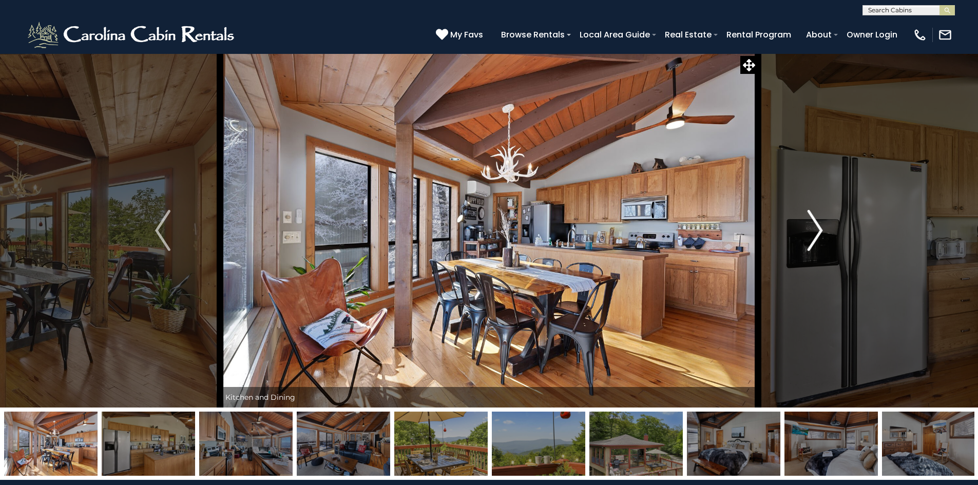
click at [818, 231] on img "Next" at bounding box center [815, 230] width 15 height 41
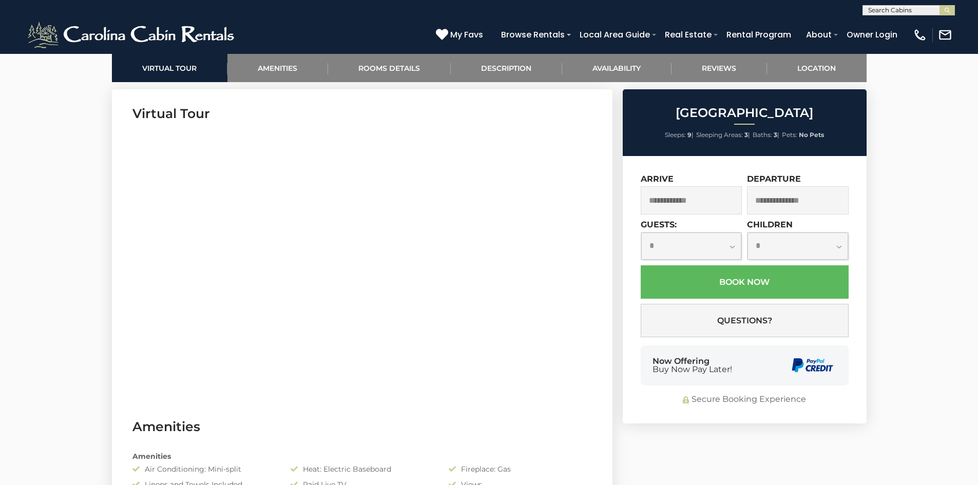
scroll to position [565, 0]
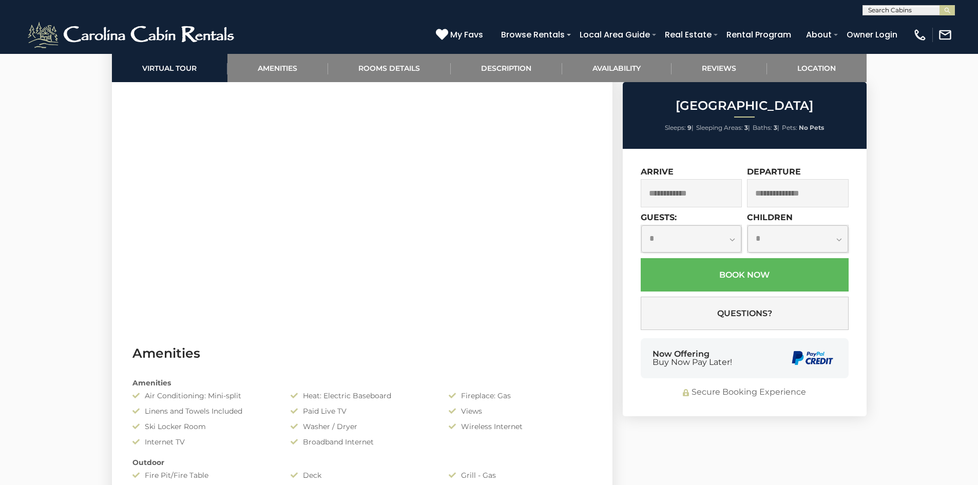
click at [687, 195] on input "text" at bounding box center [692, 193] width 102 height 28
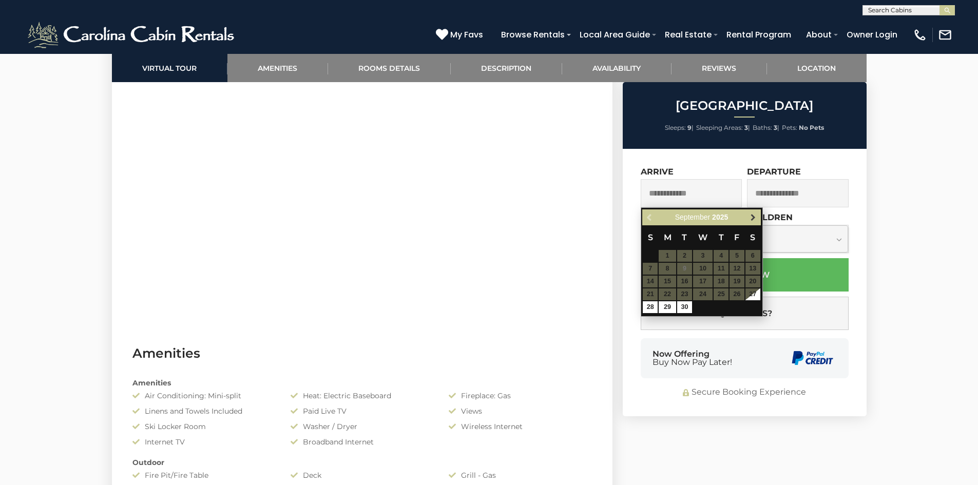
click at [750, 223] on link "Next" at bounding box center [753, 217] width 13 height 13
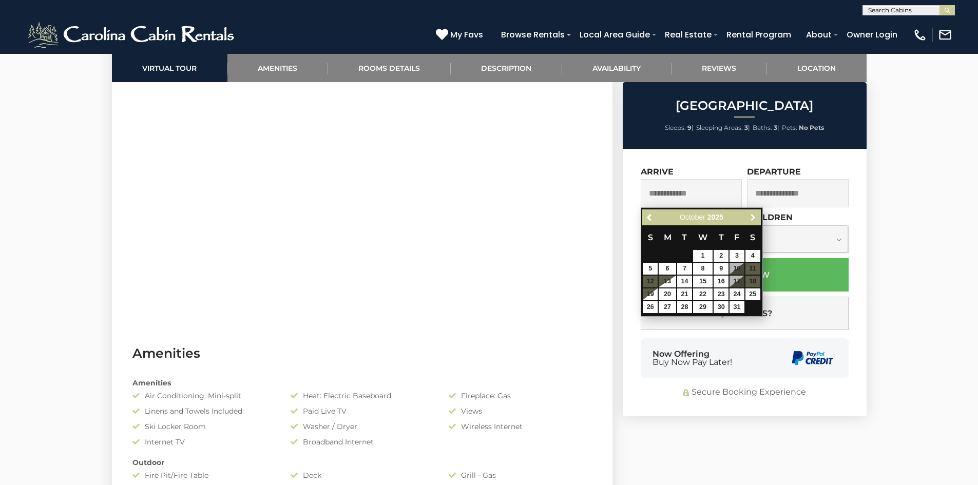
click at [749, 222] on link "Next" at bounding box center [753, 217] width 13 height 13
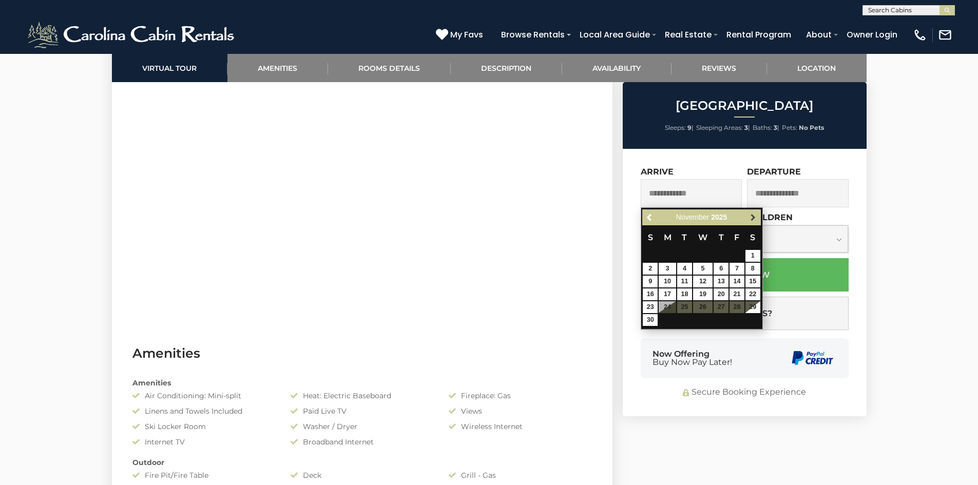
click at [748, 221] on link "Next" at bounding box center [753, 217] width 13 height 13
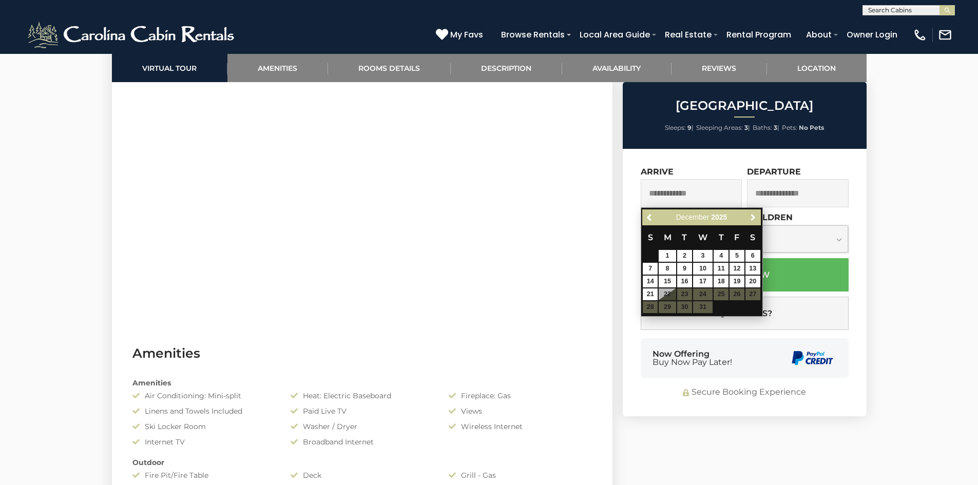
click at [748, 221] on link "Next" at bounding box center [753, 217] width 13 height 13
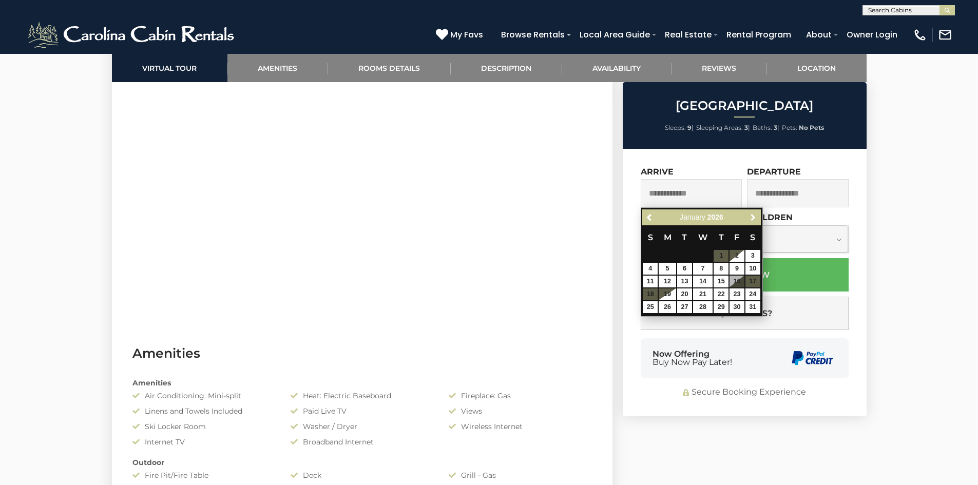
click at [748, 221] on link "Next" at bounding box center [753, 217] width 13 height 13
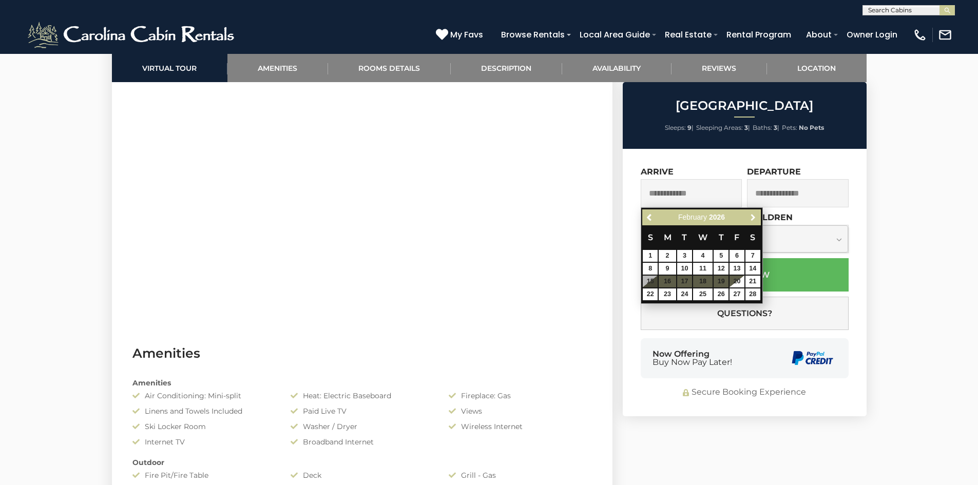
click at [748, 221] on link "Next" at bounding box center [753, 217] width 13 height 13
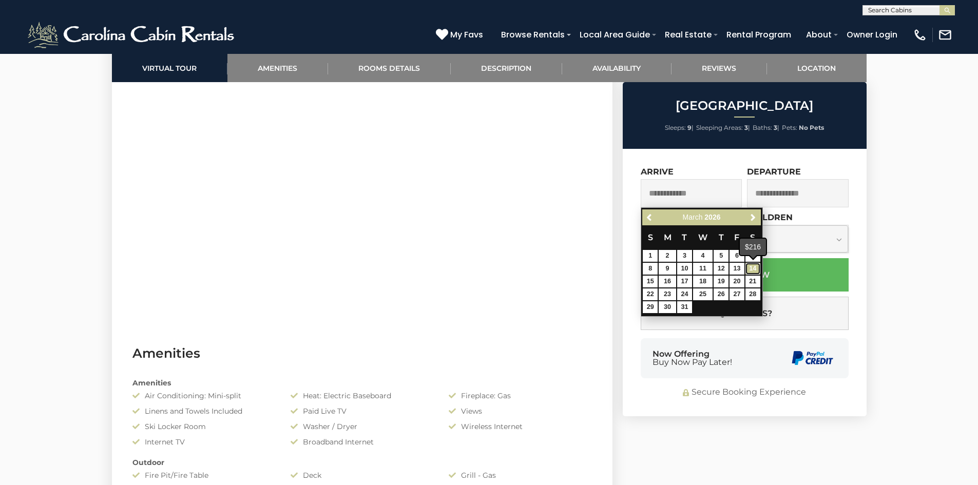
click at [754, 269] on link "14" at bounding box center [753, 269] width 15 height 12
type input "**********"
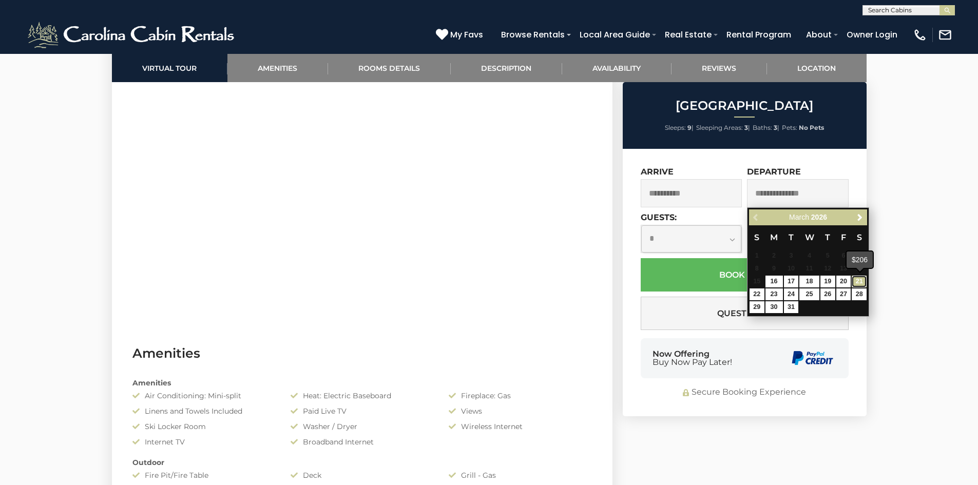
click at [860, 282] on link "21" at bounding box center [859, 282] width 15 height 12
type input "**********"
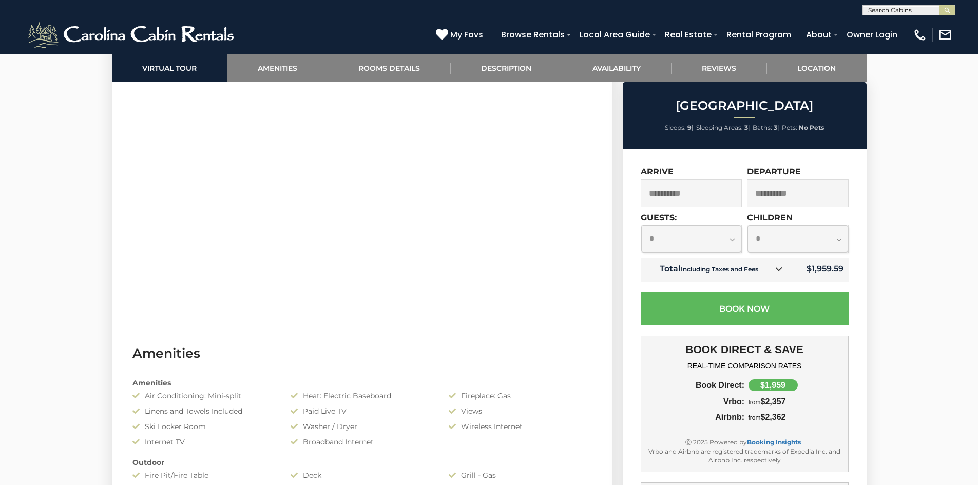
click at [708, 251] on select "**********" at bounding box center [691, 238] width 101 height 27
select select "*"
click at [641, 225] on select "**********" at bounding box center [691, 238] width 101 height 27
click at [826, 245] on select "**********" at bounding box center [798, 238] width 101 height 27
select select "*"
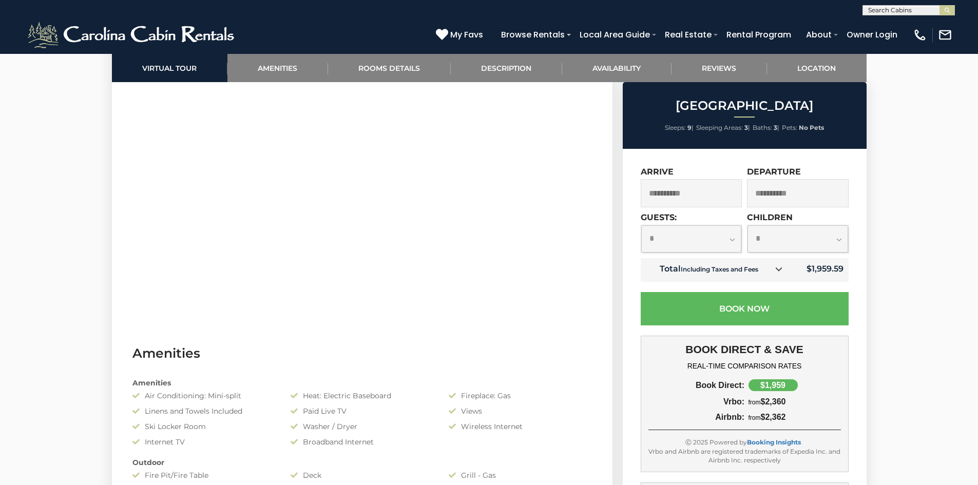
click at [748, 225] on select "**********" at bounding box center [798, 238] width 101 height 27
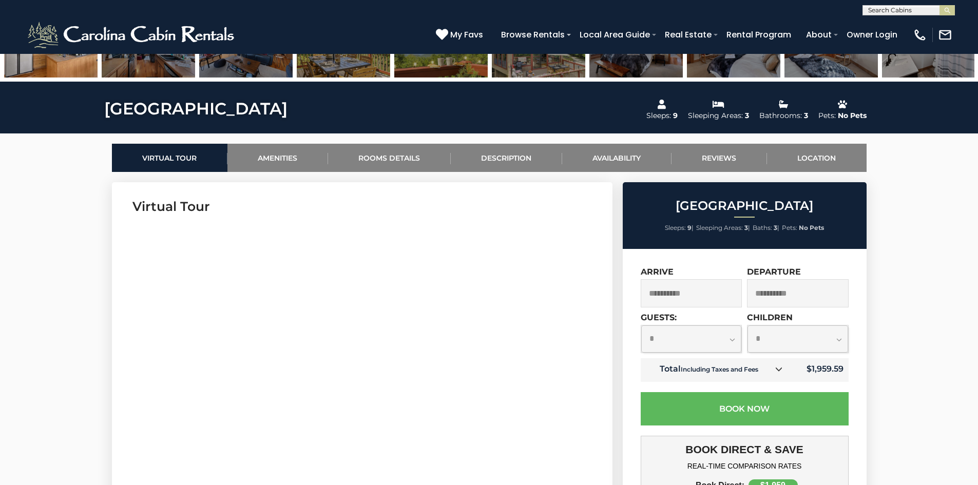
scroll to position [502, 0]
